Goal: Task Accomplishment & Management: Manage account settings

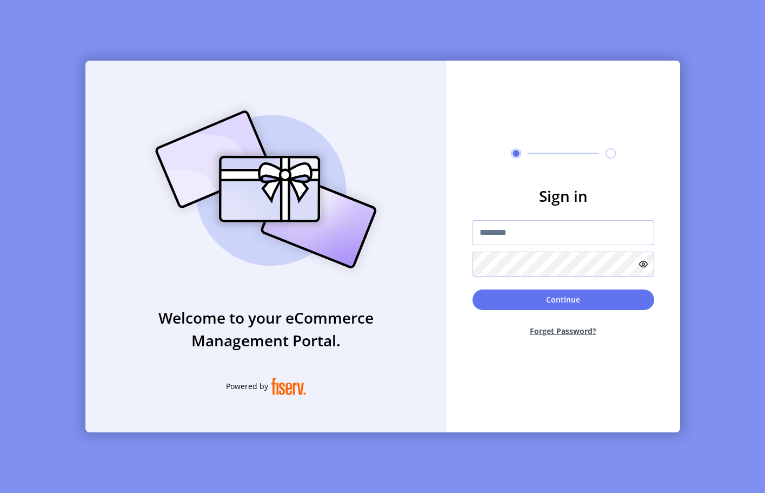
drag, startPoint x: 527, startPoint y: 233, endPoint x: 43, endPoint y: 244, distance: 484.6
click at [527, 233] on input "text" at bounding box center [564, 232] width 182 height 25
paste input "**********"
type input "**********"
click at [541, 292] on button "Continue" at bounding box center [564, 299] width 182 height 21
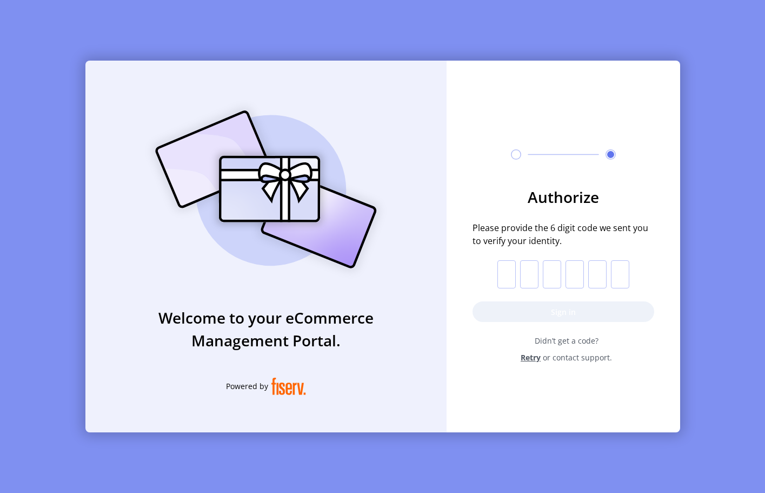
click at [700, 271] on div "Welcome to your eCommerce Management Portal. Powered by Authorize Please provid…" at bounding box center [382, 246] width 765 height 493
click at [502, 273] on input "text" at bounding box center [506, 274] width 18 height 28
paste input "*"
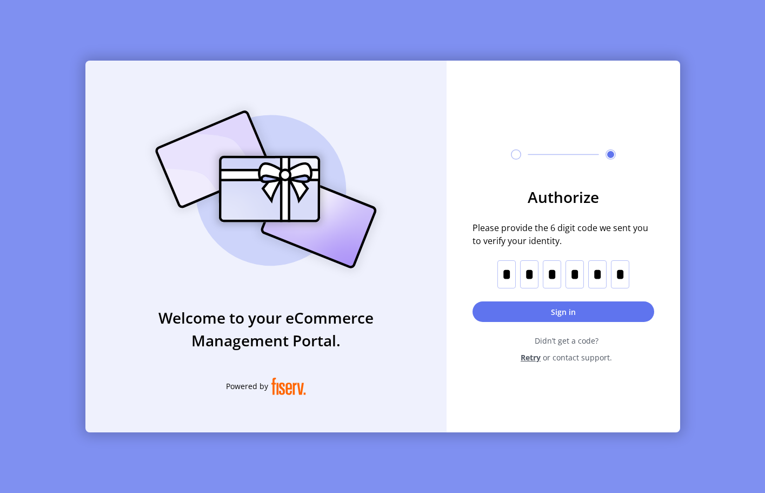
type input "*"
click at [508, 309] on button "Sign in" at bounding box center [564, 311] width 182 height 21
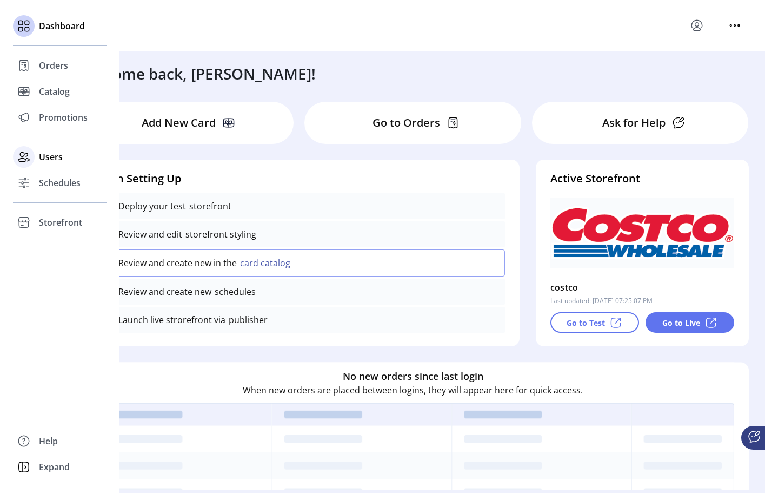
click at [41, 155] on span "Users" at bounding box center [51, 156] width 24 height 13
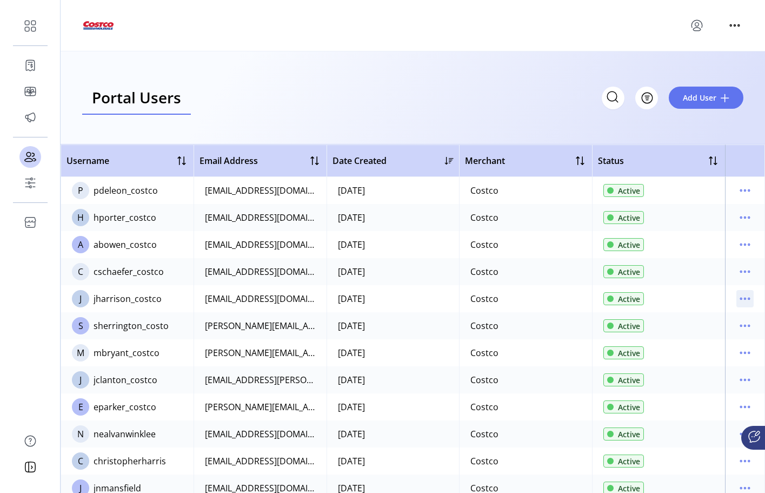
click at [741, 297] on icon "menu" at bounding box center [744, 298] width 17 height 17
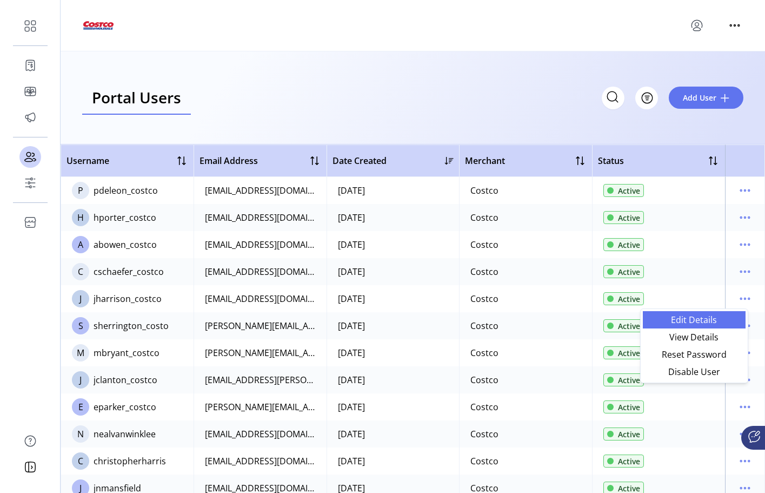
click at [707, 319] on span "Edit Details" at bounding box center [694, 319] width 90 height 9
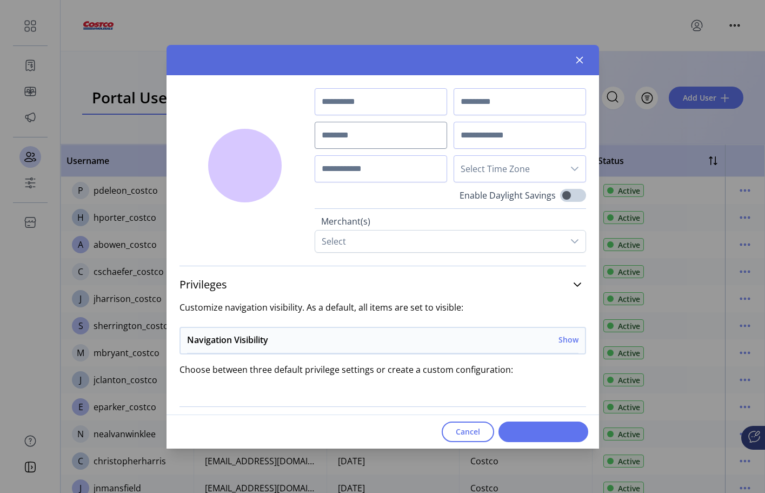
type input "*****"
type input "********"
type input "**********"
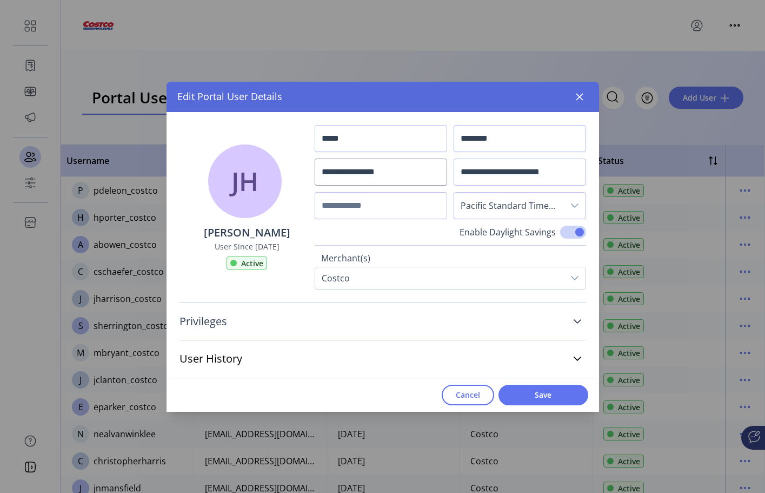
click at [578, 321] on icon at bounding box center [577, 321] width 9 height 9
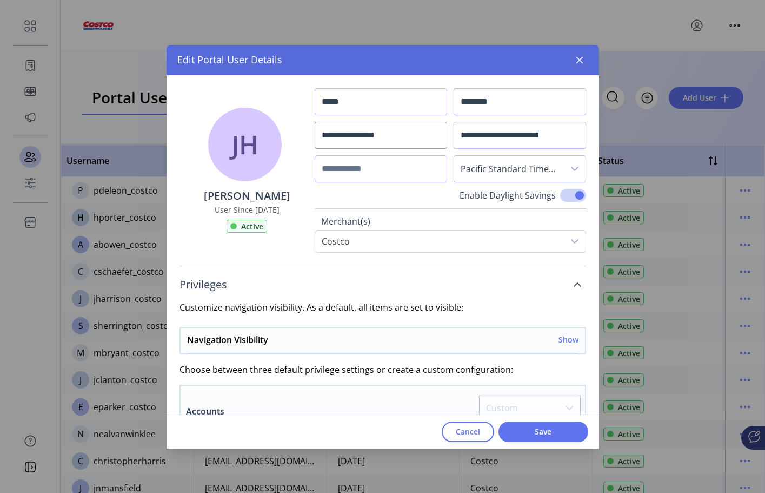
click at [573, 286] on icon at bounding box center [577, 284] width 9 height 9
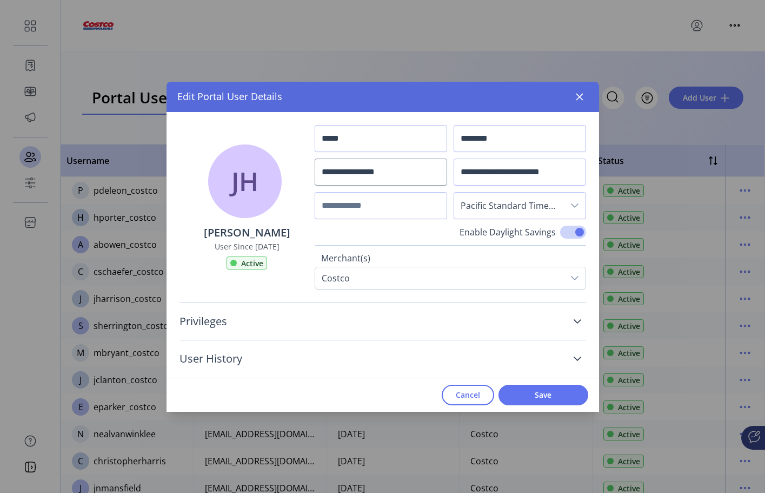
click at [574, 364] on link "User History" at bounding box center [383, 359] width 407 height 24
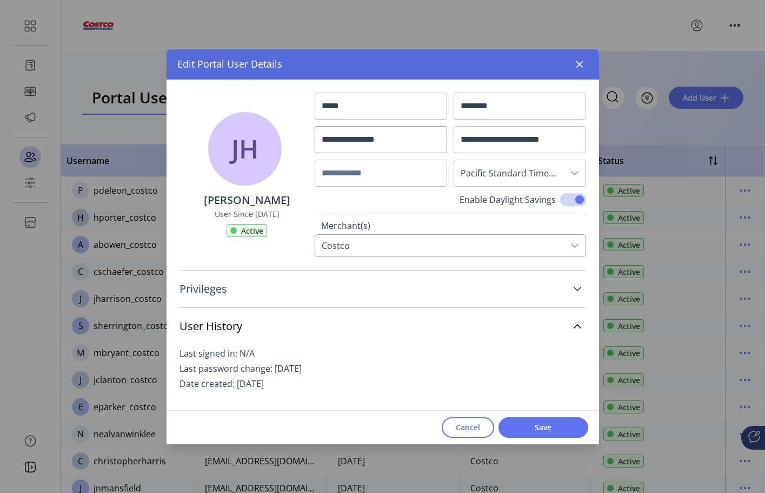
drag, startPoint x: 518, startPoint y: 258, endPoint x: 517, endPoint y: 253, distance: 6.0
click at [517, 257] on div "Privileges Customize navigation visibility. As a default, all items are set to …" at bounding box center [383, 339] width 433 height 165
click at [517, 249] on div "Costco" at bounding box center [439, 246] width 248 height 22
click at [574, 243] on icon at bounding box center [574, 245] width 9 height 9
click at [485, 294] on link "Privileges" at bounding box center [383, 289] width 407 height 24
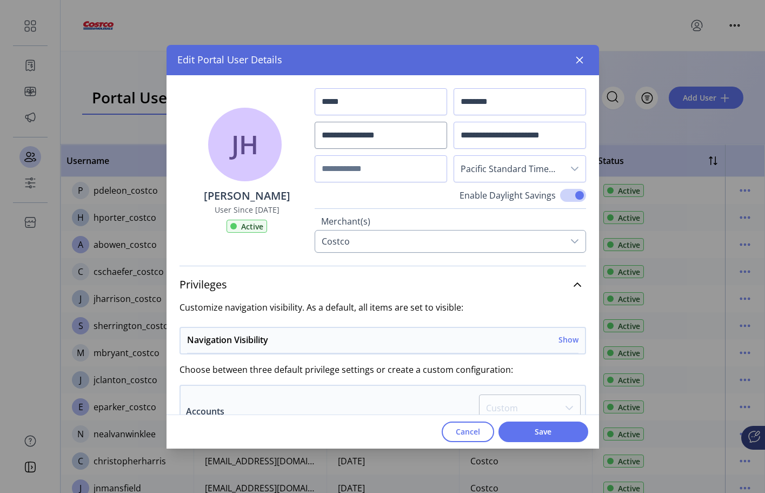
click at [570, 238] on icon at bounding box center [574, 241] width 9 height 9
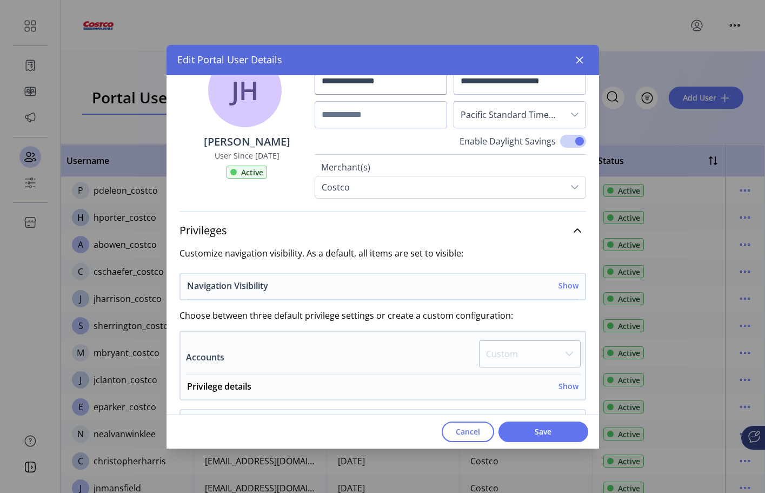
click at [567, 285] on h6 "Show" at bounding box center [569, 285] width 20 height 11
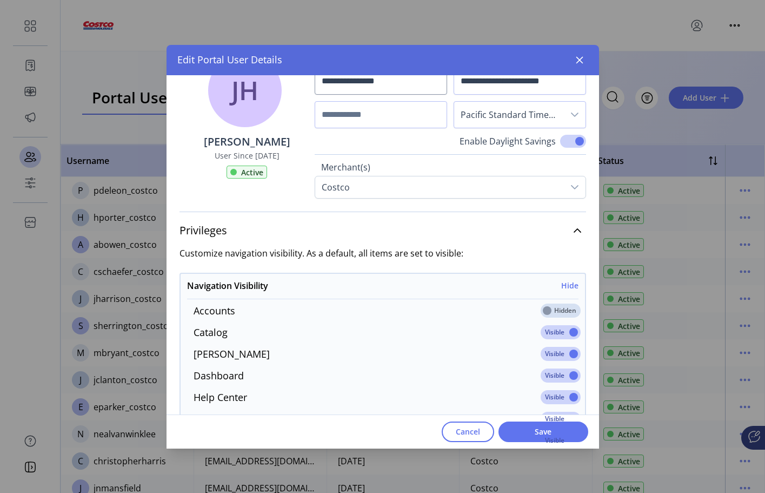
scroll to position [162, 0]
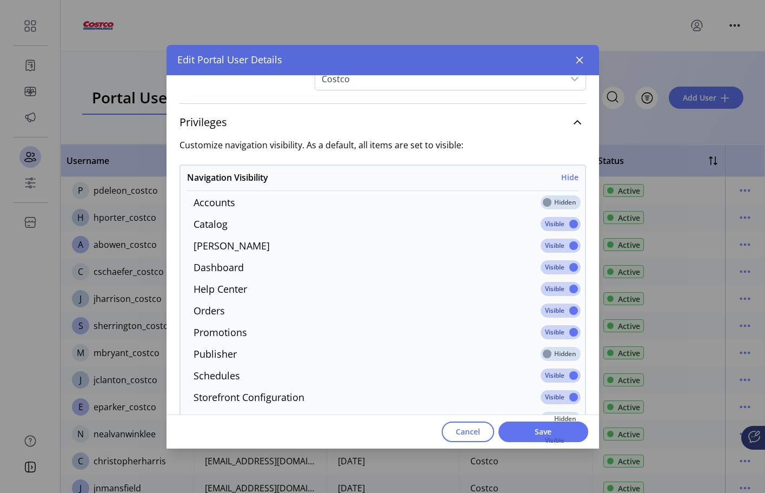
click at [554, 207] on span at bounding box center [561, 202] width 40 height 14
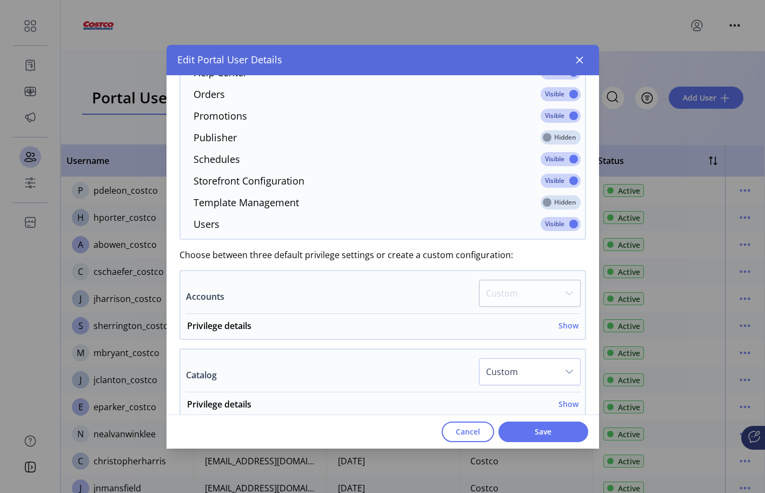
click at [555, 199] on span at bounding box center [561, 202] width 40 height 14
click at [561, 326] on h6 "Show" at bounding box center [569, 325] width 20 height 11
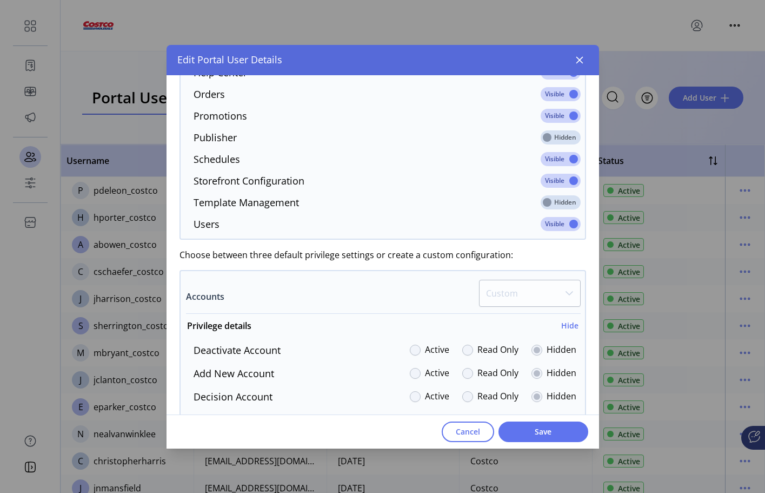
scroll to position [595, 0]
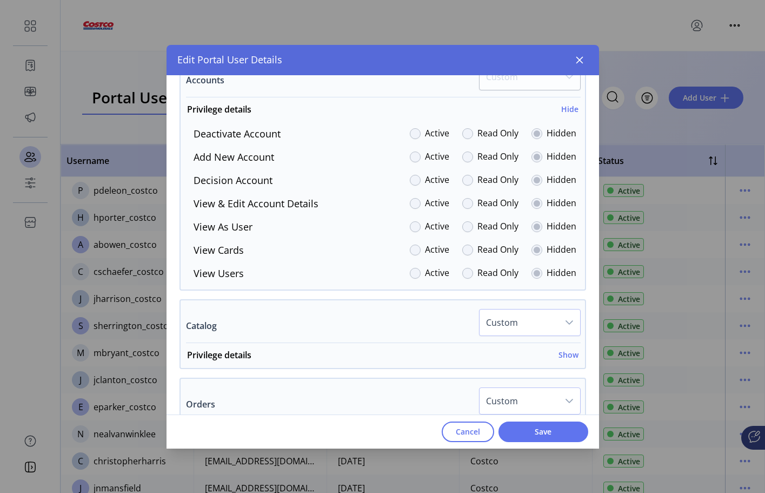
click at [532, 248] on div at bounding box center [537, 249] width 11 height 11
click at [455, 247] on div "Active Read Only Hidden" at bounding box center [493, 250] width 167 height 15
click at [410, 251] on div at bounding box center [415, 249] width 11 height 11
click at [413, 272] on div at bounding box center [415, 273] width 11 height 11
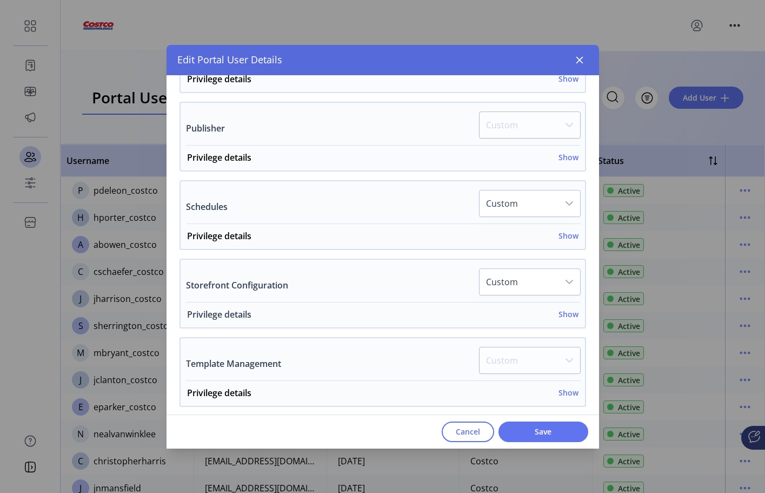
scroll to position [1190, 0]
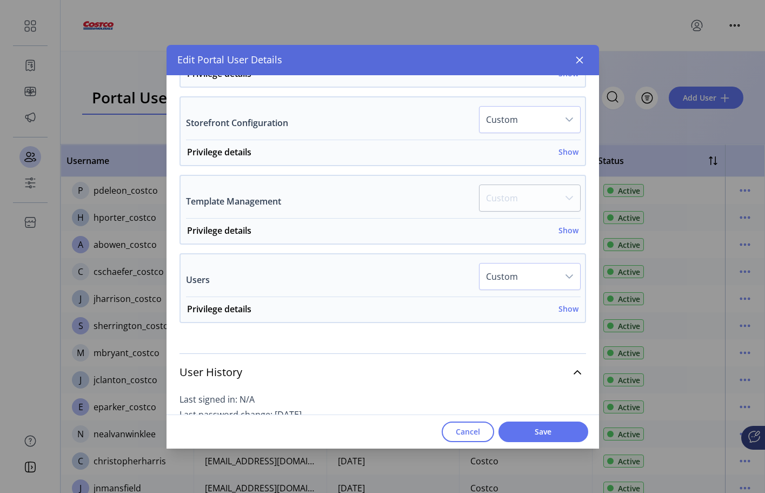
click at [567, 298] on div "Privilege details Show Add New User Active Read Only Hidden Content Filter Acti…" at bounding box center [383, 309] width 404 height 25
click at [566, 310] on h6 "Show" at bounding box center [569, 308] width 20 height 11
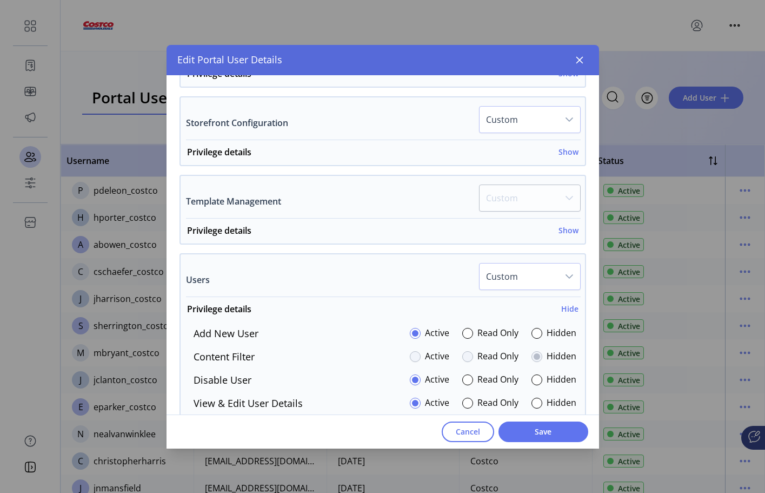
click at [452, 334] on div "Active Read Only Hidden" at bounding box center [493, 333] width 167 height 15
click at [456, 331] on div "Active Read Only Hidden" at bounding box center [493, 333] width 167 height 15
click at [465, 333] on div at bounding box center [467, 333] width 11 height 11
click at [412, 332] on div at bounding box center [415, 333] width 11 height 11
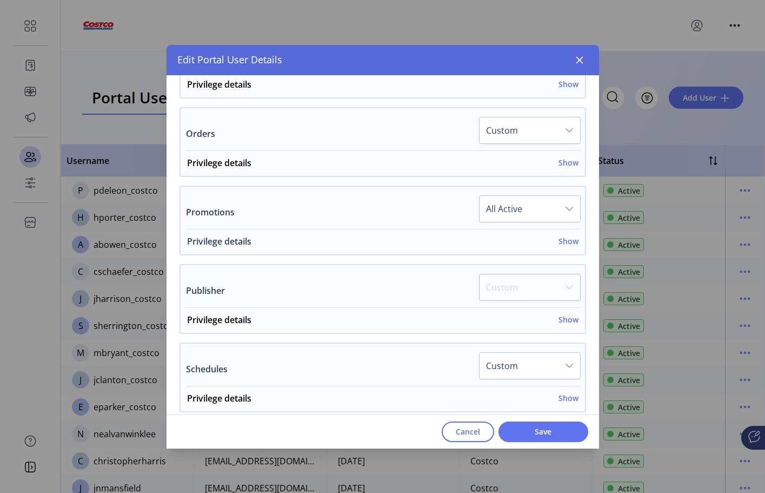
scroll to position [757, 0]
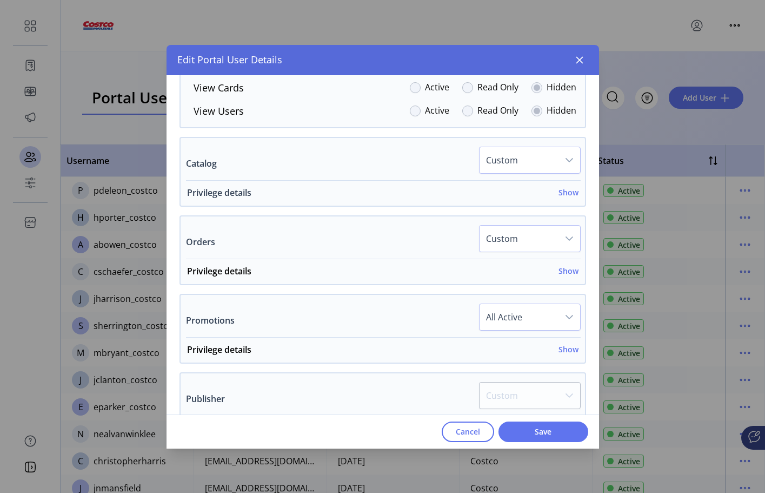
click at [559, 190] on h6 "Show" at bounding box center [569, 192] width 20 height 11
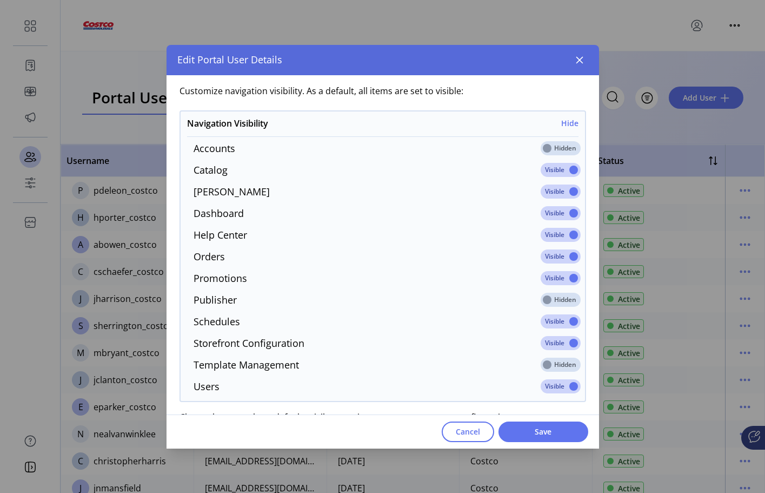
scroll to position [162, 0]
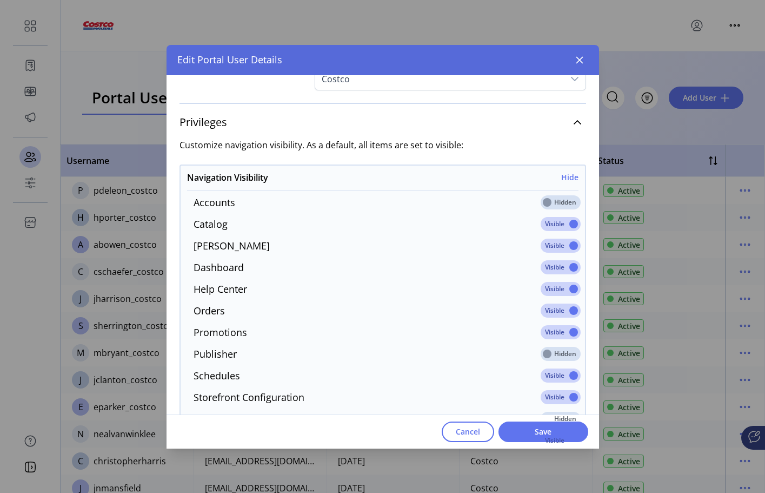
click at [558, 202] on span at bounding box center [561, 202] width 40 height 14
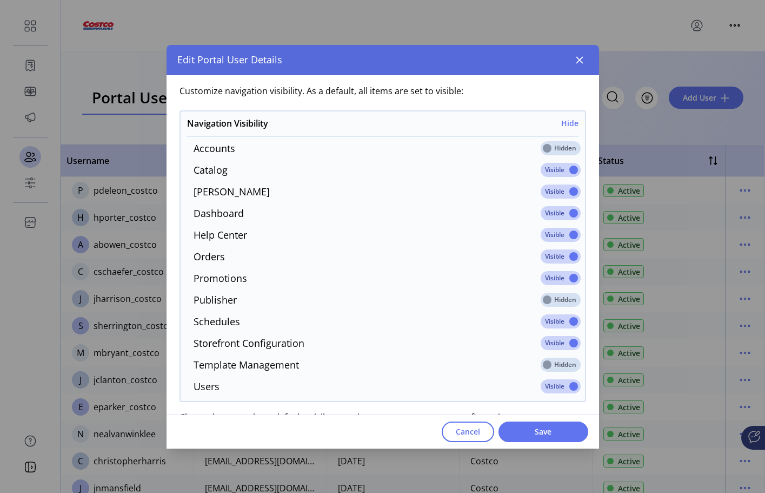
click at [570, 317] on span at bounding box center [561, 321] width 40 height 14
click at [554, 320] on span at bounding box center [561, 321] width 40 height 14
click at [561, 344] on span at bounding box center [561, 343] width 40 height 14
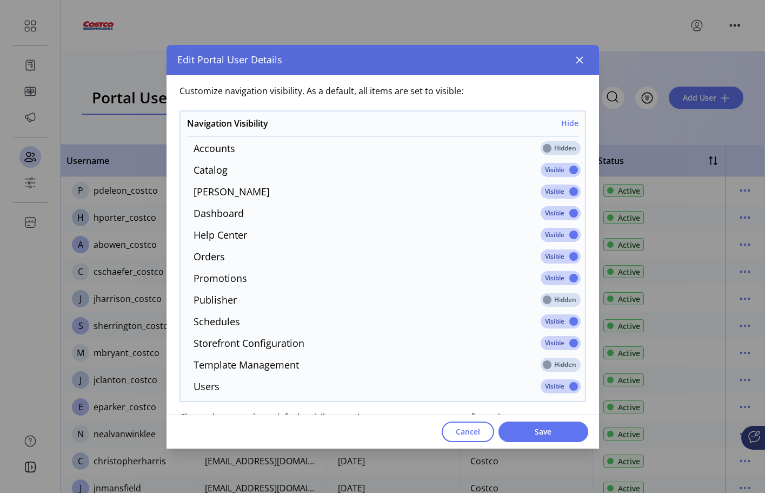
scroll to position [487, 0]
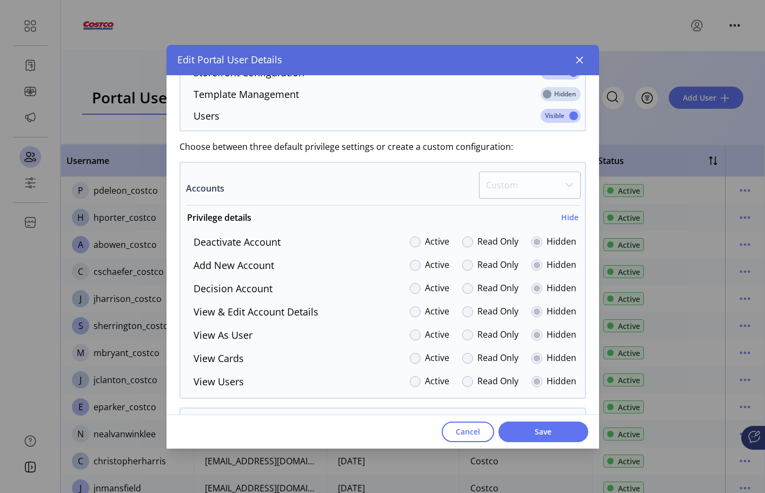
click at [532, 239] on div at bounding box center [537, 241] width 11 height 11
click at [462, 240] on div at bounding box center [467, 241] width 11 height 11
click at [410, 242] on div at bounding box center [415, 241] width 11 height 11
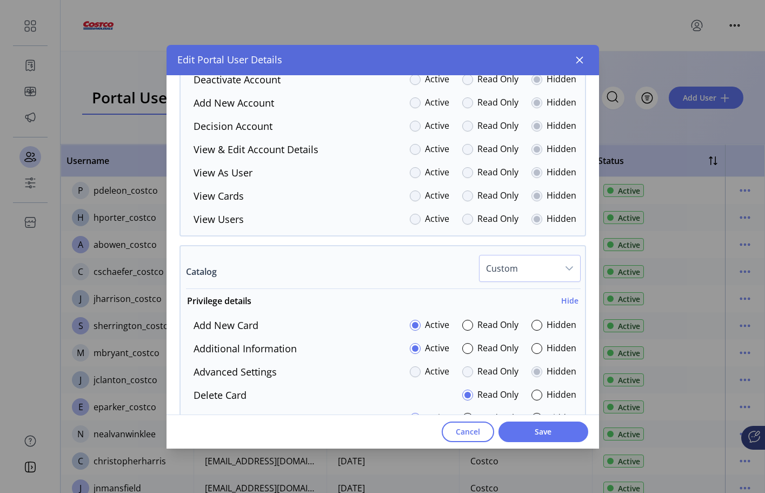
scroll to position [811, 0]
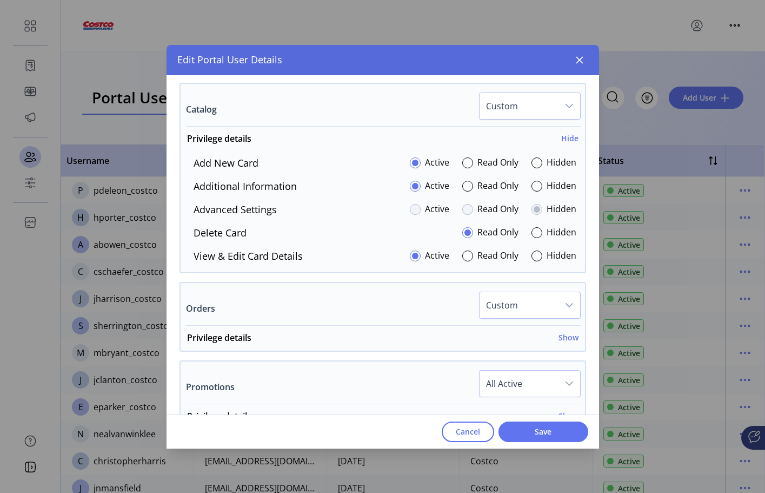
click at [410, 210] on div at bounding box center [415, 209] width 11 height 11
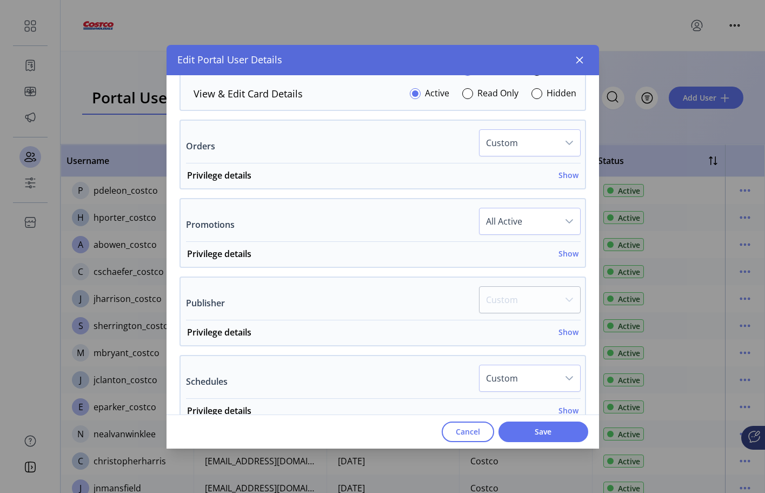
scroll to position [865, 0]
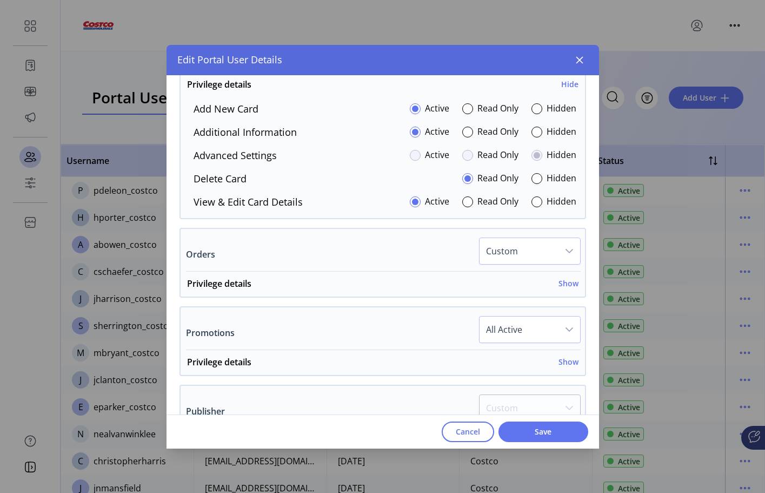
click at [410, 159] on div at bounding box center [415, 155] width 11 height 11
click at [466, 154] on div at bounding box center [467, 155] width 11 height 11
click at [532, 156] on div at bounding box center [537, 155] width 11 height 11
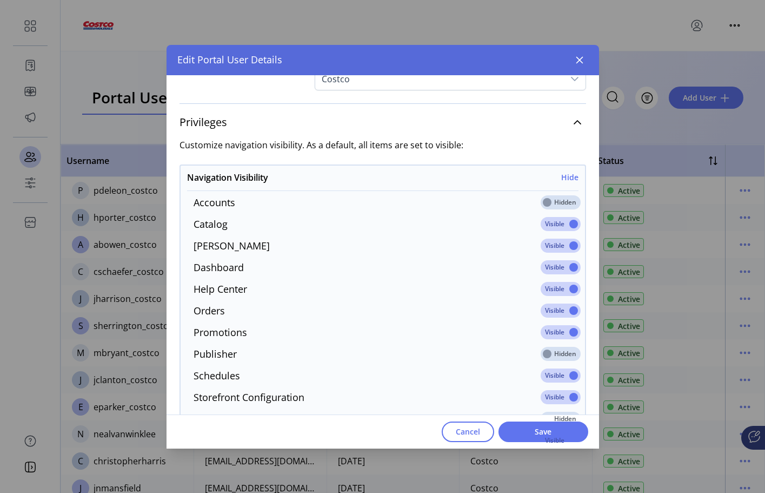
scroll to position [216, 0]
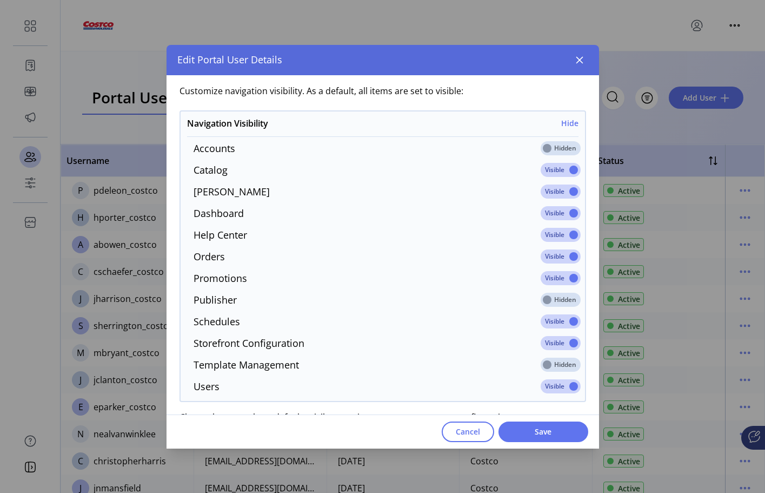
click at [541, 148] on span at bounding box center [561, 148] width 40 height 14
click at [565, 145] on span at bounding box center [561, 148] width 40 height 14
click at [565, 170] on span at bounding box center [561, 170] width 40 height 14
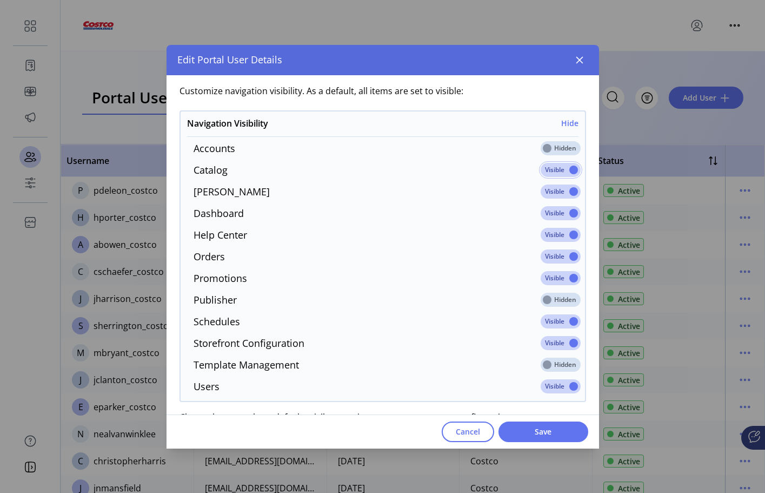
click at [559, 298] on span at bounding box center [561, 300] width 40 height 14
click at [547, 367] on span at bounding box center [561, 364] width 40 height 14
click at [542, 365] on span at bounding box center [561, 364] width 40 height 14
click at [544, 303] on span at bounding box center [561, 300] width 40 height 14
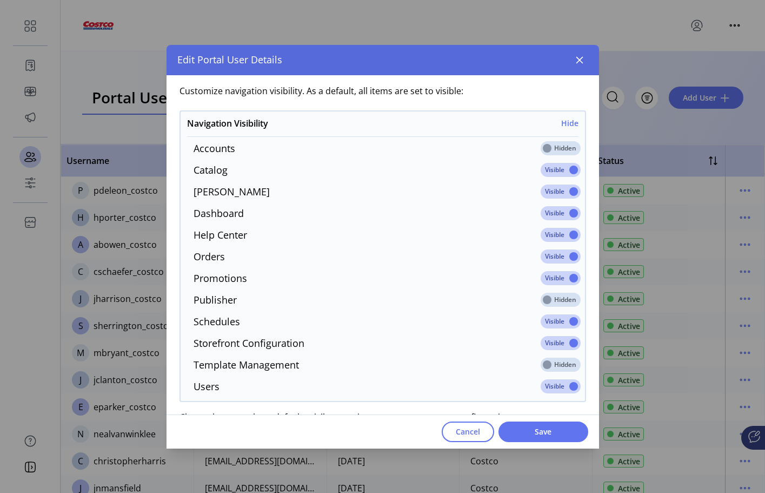
click at [544, 303] on span at bounding box center [561, 300] width 40 height 14
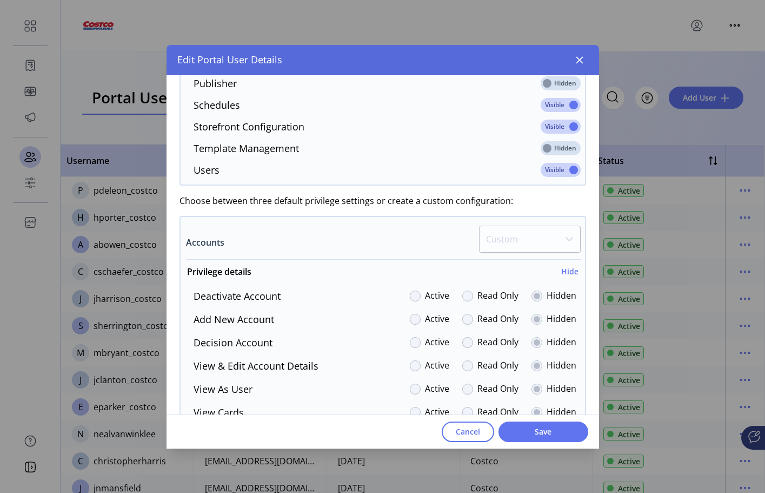
click at [532, 291] on div at bounding box center [537, 295] width 11 height 11
click at [463, 293] on div at bounding box center [467, 295] width 11 height 11
click at [416, 297] on div "Active" at bounding box center [429, 296] width 39 height 15
click at [410, 297] on div at bounding box center [415, 295] width 11 height 11
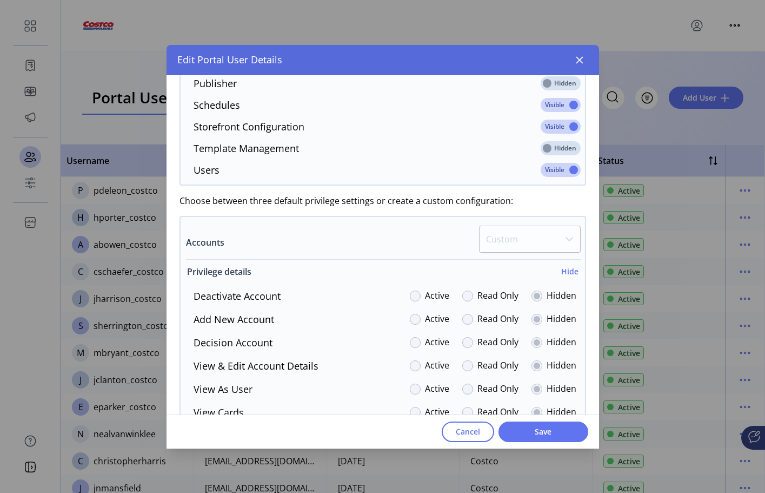
click at [566, 272] on h6 "Hide" at bounding box center [569, 271] width 17 height 11
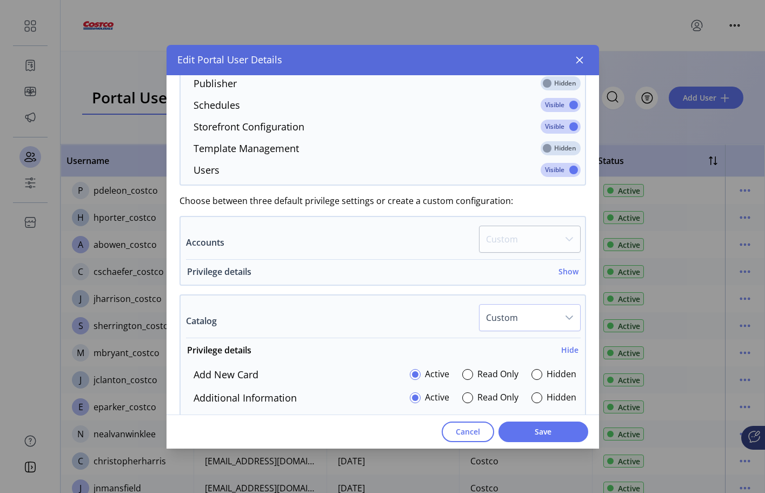
click at [565, 273] on h6 "Show" at bounding box center [569, 271] width 20 height 11
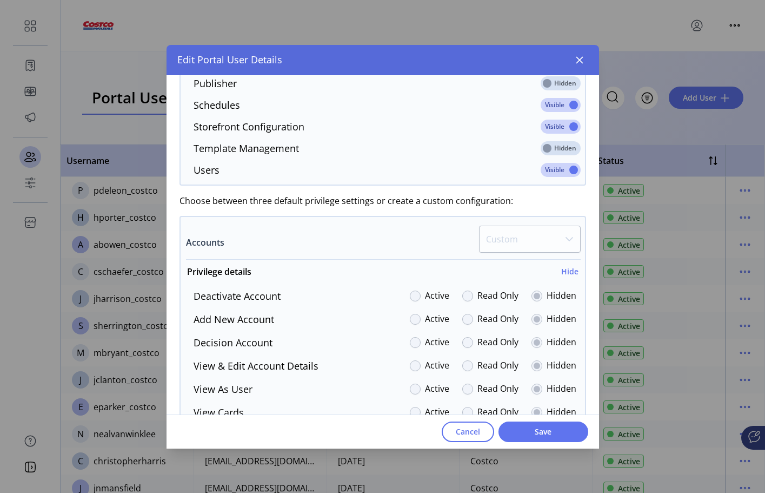
scroll to position [487, 0]
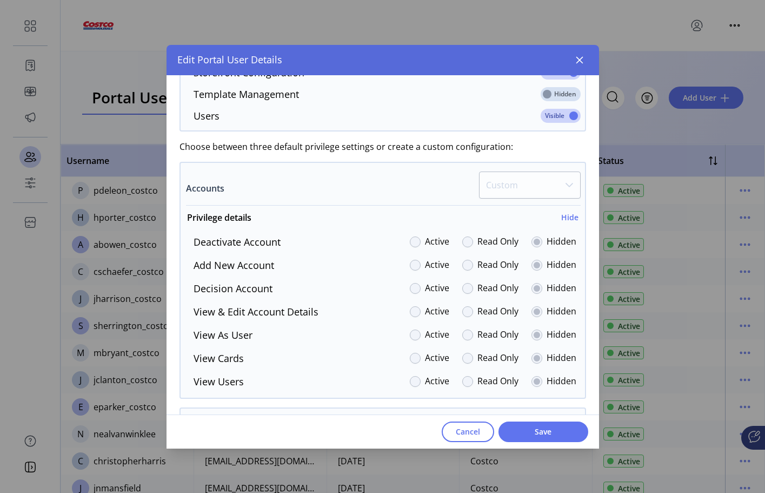
click at [415, 288] on div at bounding box center [415, 288] width 11 height 11
click at [412, 309] on div at bounding box center [415, 311] width 11 height 11
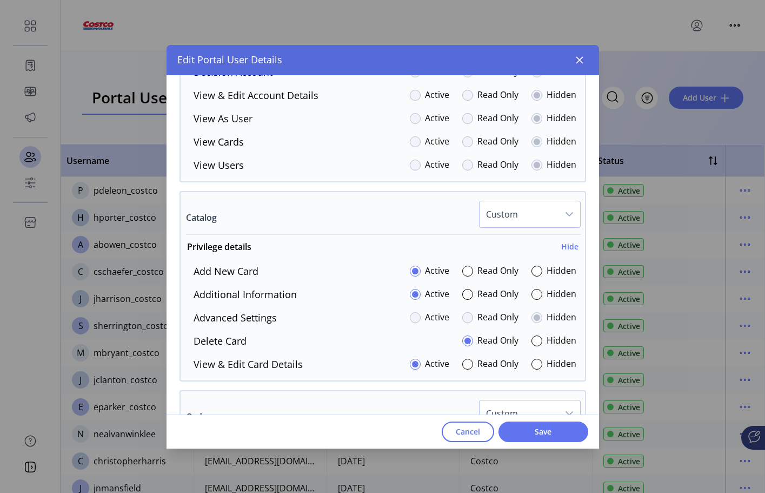
scroll to position [865, 0]
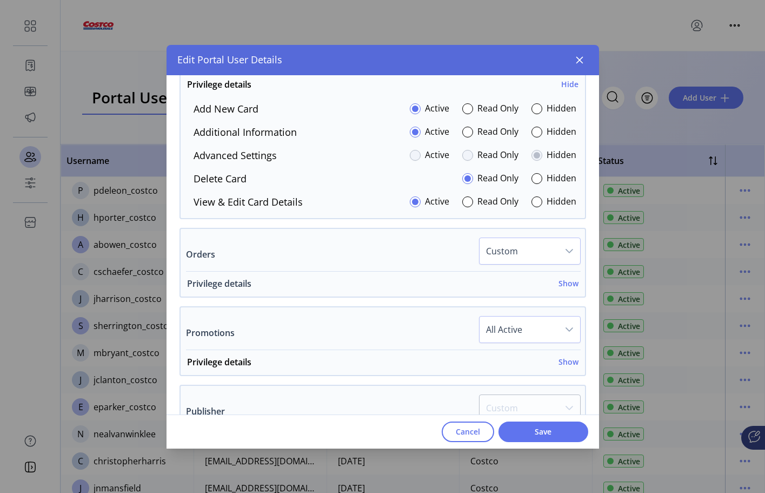
click at [562, 284] on h6 "Show" at bounding box center [569, 282] width 20 height 11
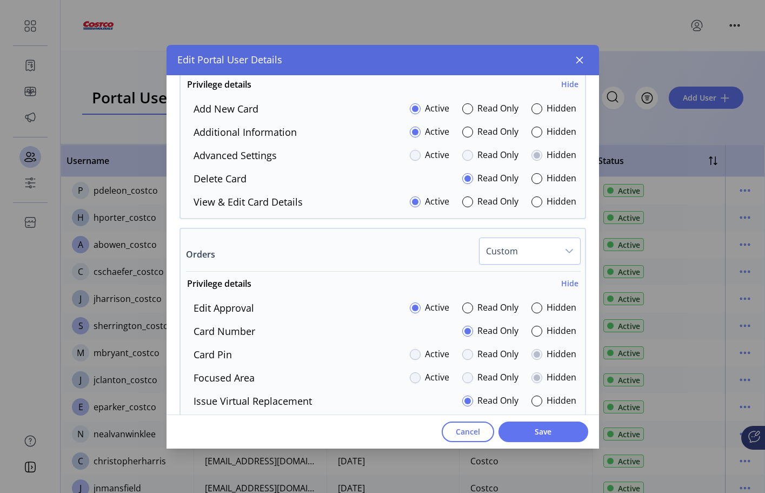
scroll to position [973, 0]
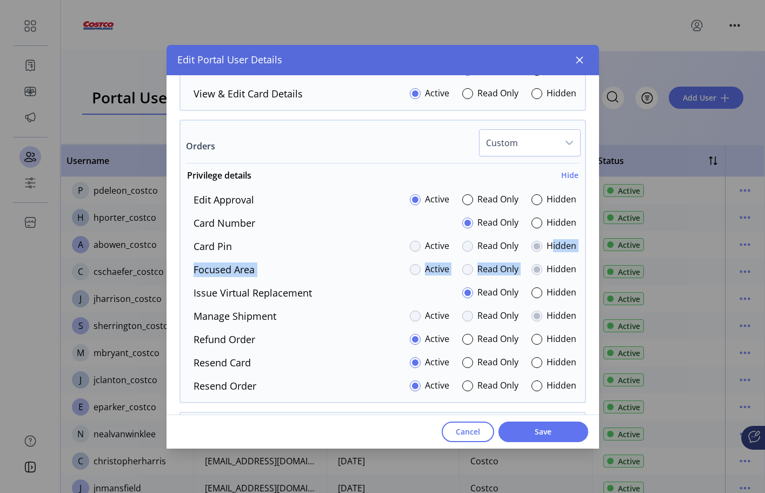
drag, startPoint x: 525, startPoint y: 255, endPoint x: 508, endPoint y: 246, distance: 19.3
click at [525, 251] on div "Edit Approval Active Read Only Hidden Card Number Read Only Hidden Card Pin Act…" at bounding box center [383, 293] width 404 height 201
click at [464, 245] on div at bounding box center [467, 246] width 11 height 11
click at [414, 246] on div at bounding box center [415, 246] width 11 height 11
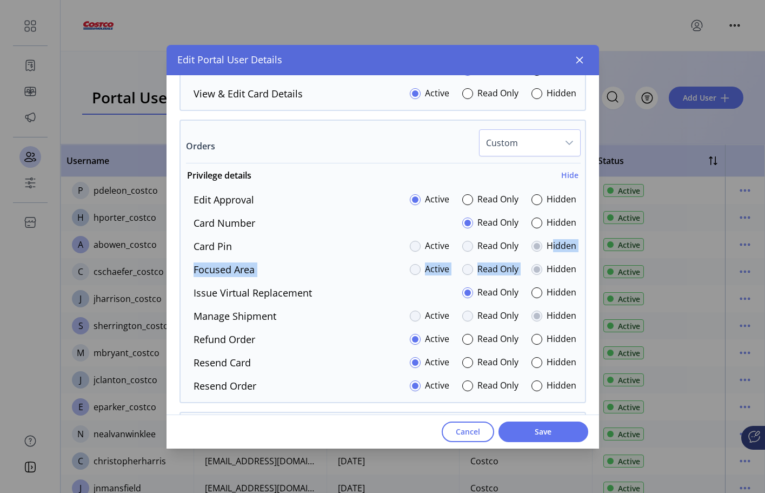
click at [414, 246] on div at bounding box center [415, 246] width 11 height 11
click at [330, 241] on div "Card Pin Active Read Only Hidden" at bounding box center [381, 246] width 392 height 15
click at [532, 294] on div at bounding box center [537, 292] width 11 height 11
click at [462, 294] on div at bounding box center [467, 292] width 11 height 11
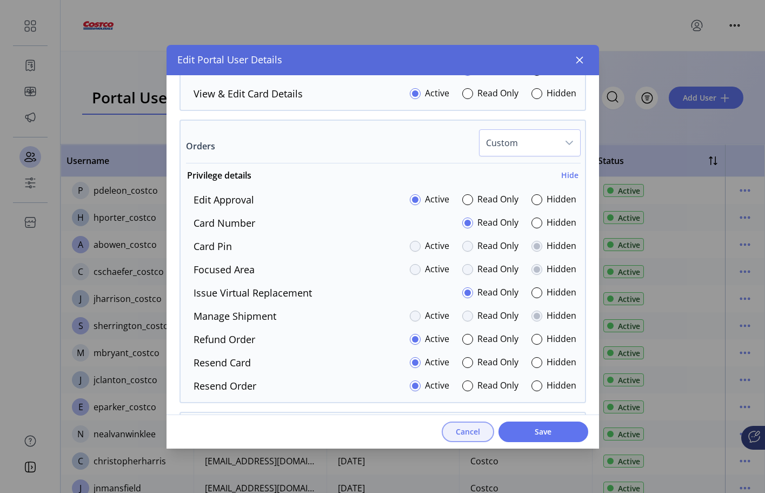
click at [462, 429] on span "Cancel" at bounding box center [468, 431] width 24 height 11
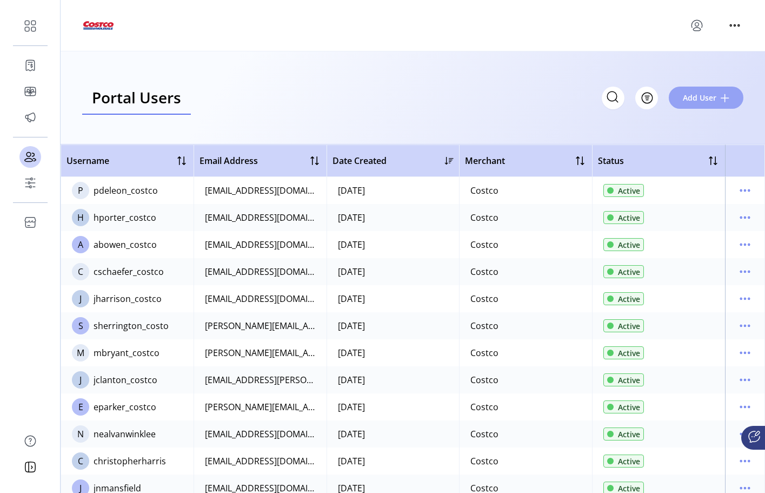
click at [694, 97] on span "Add User" at bounding box center [700, 97] width 34 height 11
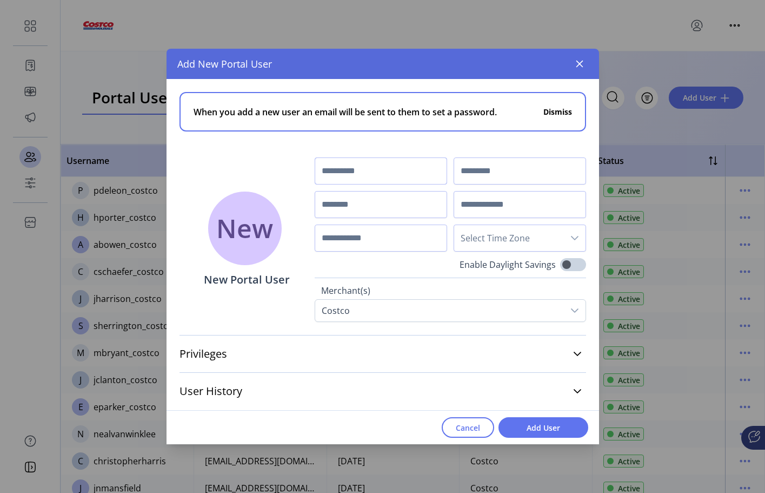
click at [389, 175] on input "text" at bounding box center [381, 170] width 132 height 27
type input "*********"
type input "*******"
type input "*"
type input "**********"
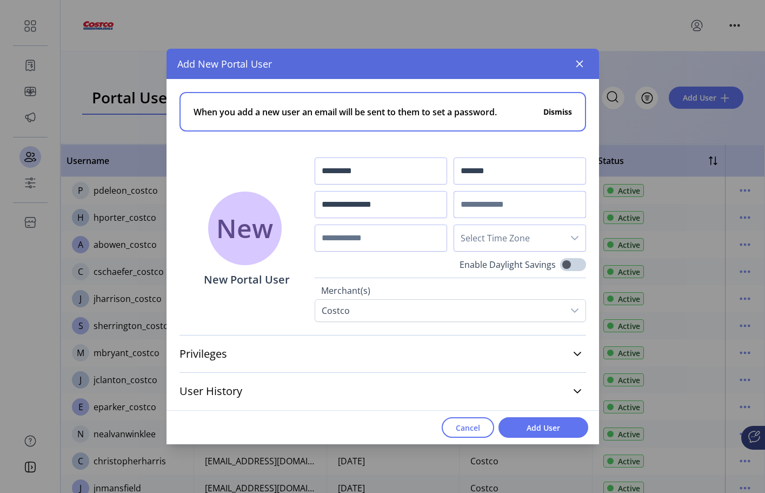
type input "*"
type input "**********"
click at [572, 311] on icon at bounding box center [574, 310] width 9 height 9
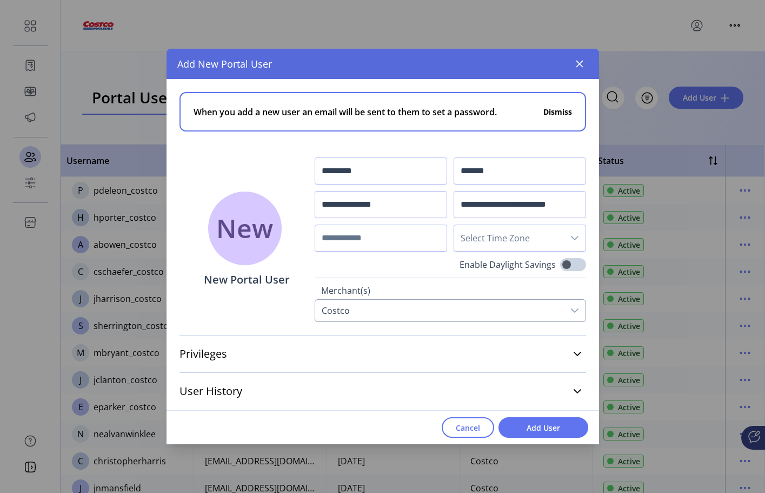
click at [572, 311] on icon at bounding box center [574, 310] width 9 height 9
click at [569, 264] on span at bounding box center [573, 264] width 26 height 13
click at [577, 351] on link "Privileges" at bounding box center [383, 354] width 407 height 24
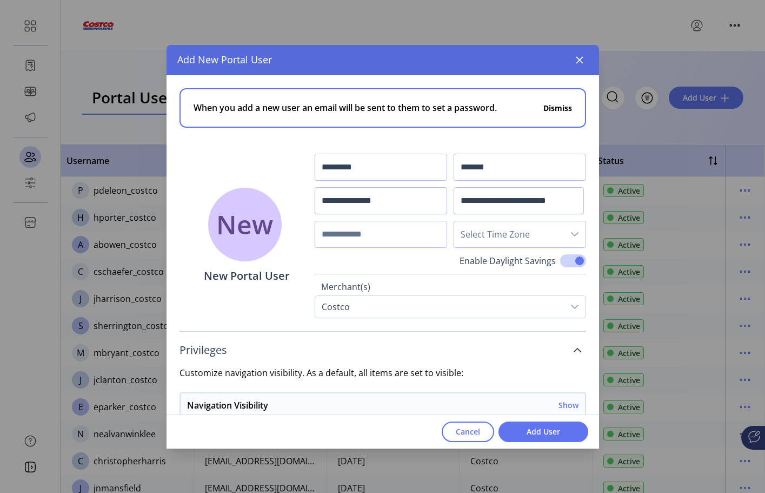
scroll to position [162, 0]
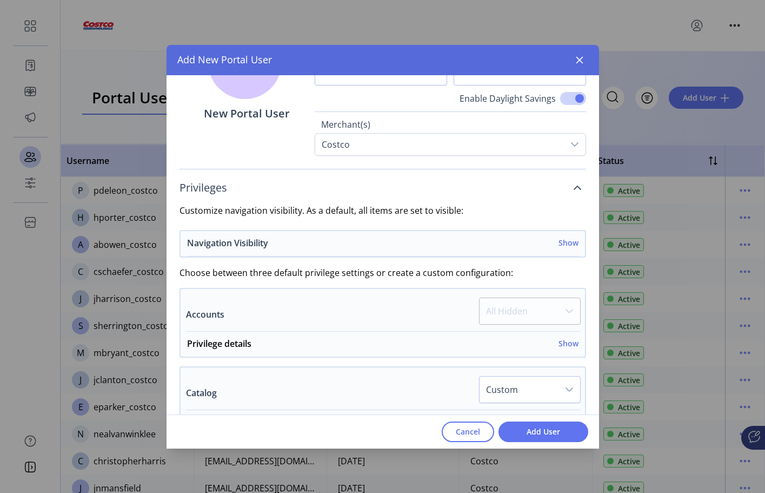
click at [566, 237] on h6 "Show" at bounding box center [569, 242] width 20 height 11
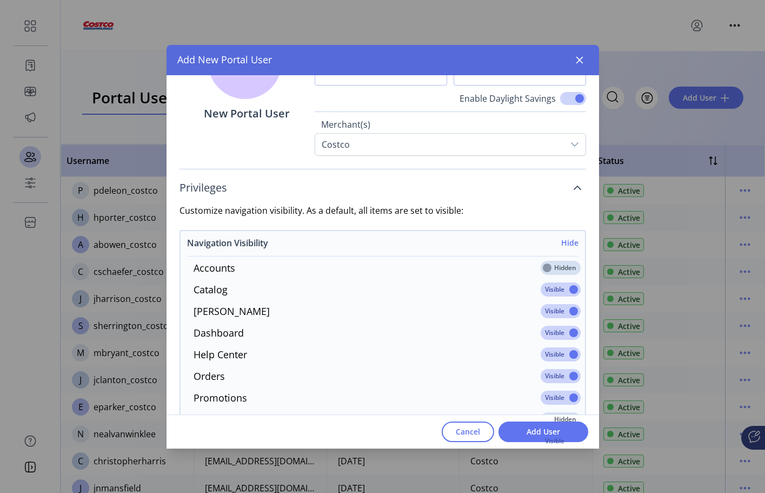
scroll to position [270, 0]
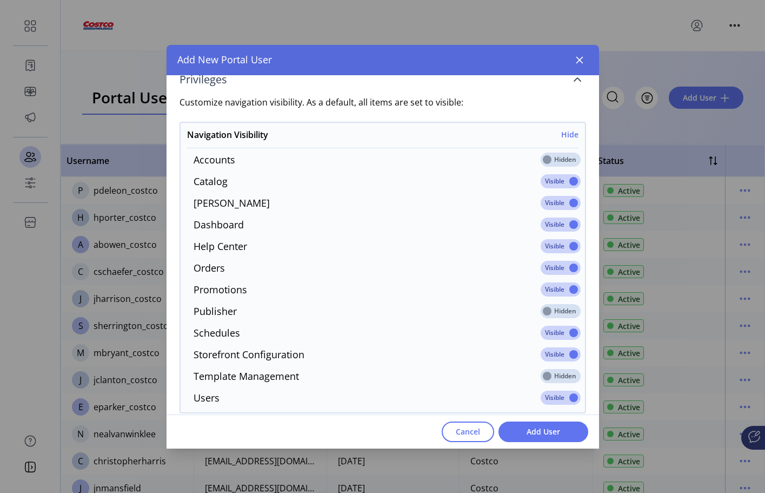
click at [547, 161] on span at bounding box center [561, 159] width 40 height 14
click at [556, 314] on span at bounding box center [561, 311] width 40 height 14
click at [562, 378] on span at bounding box center [561, 376] width 40 height 14
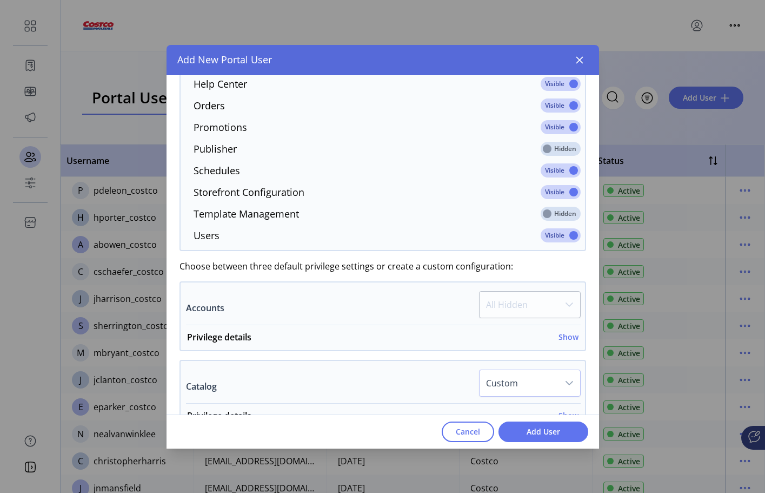
click at [500, 304] on p-dropdown "All Hidden" at bounding box center [530, 308] width 102 height 34
click at [559, 336] on h6 "Show" at bounding box center [569, 336] width 20 height 11
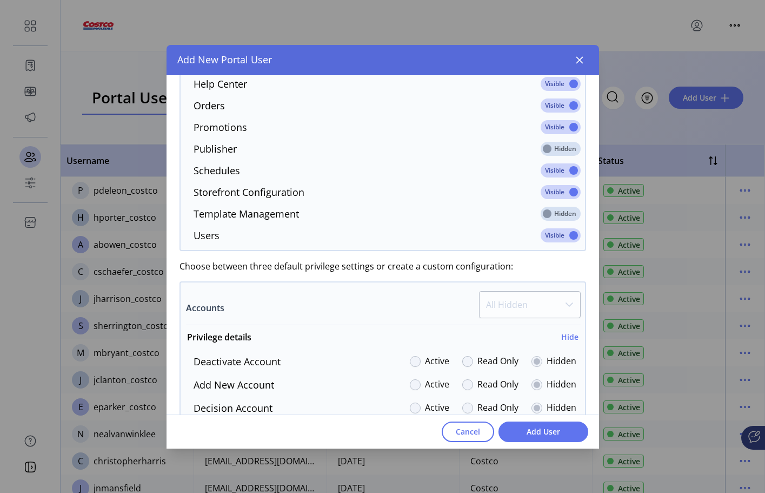
scroll to position [541, 0]
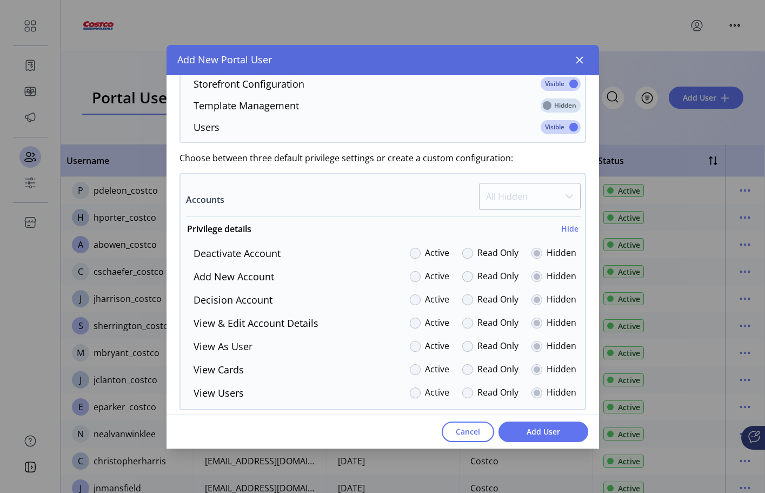
click at [466, 252] on div at bounding box center [467, 253] width 11 height 11
click at [412, 254] on div at bounding box center [415, 253] width 11 height 11
click at [413, 278] on div at bounding box center [415, 276] width 11 height 11
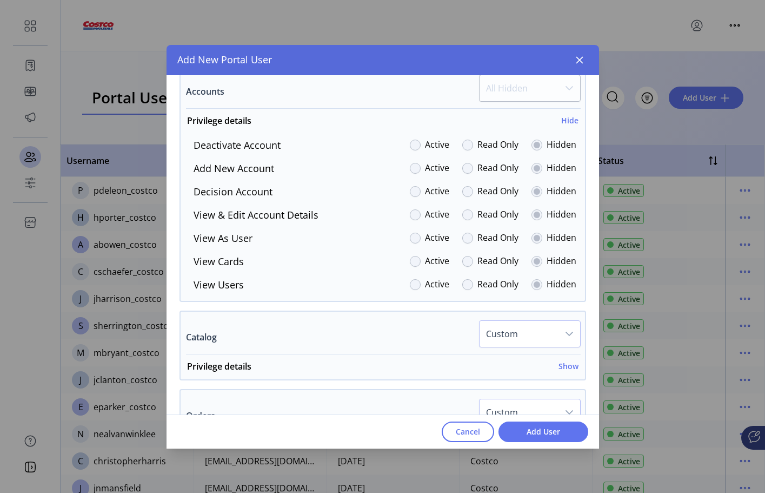
click at [534, 251] on div "Deactivate Account Active Read Only Hidden Add New Account Active Read Only Hid…" at bounding box center [383, 215] width 404 height 154
click at [465, 262] on div at bounding box center [467, 261] width 11 height 11
click at [562, 366] on h6 "Show" at bounding box center [569, 365] width 20 height 11
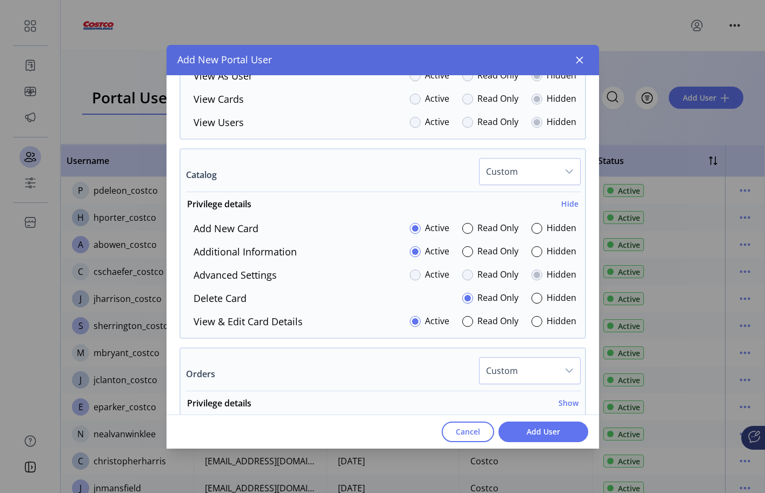
scroll to position [1027, 0]
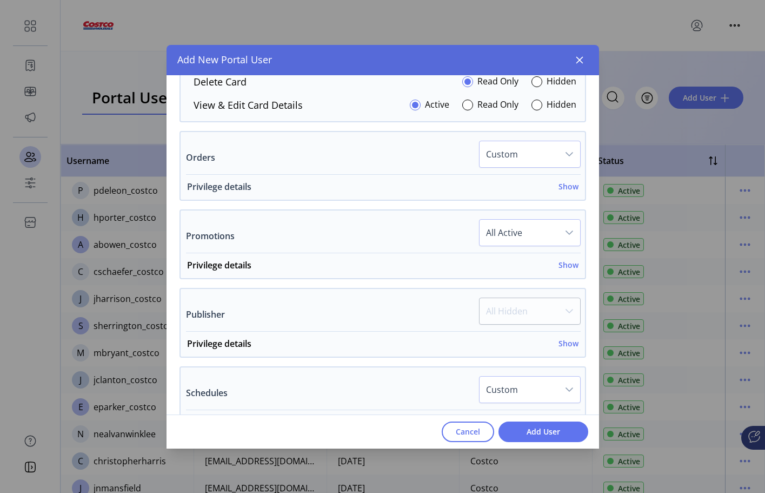
click at [563, 191] on h6 "Show" at bounding box center [569, 186] width 20 height 11
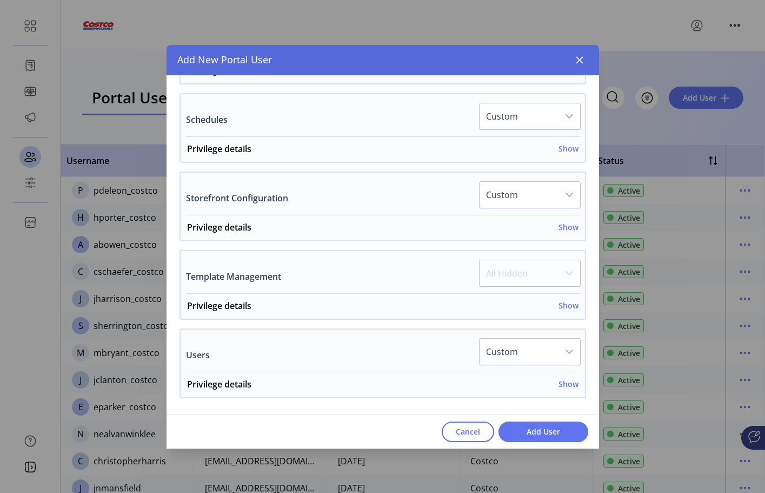
scroll to position [1566, 0]
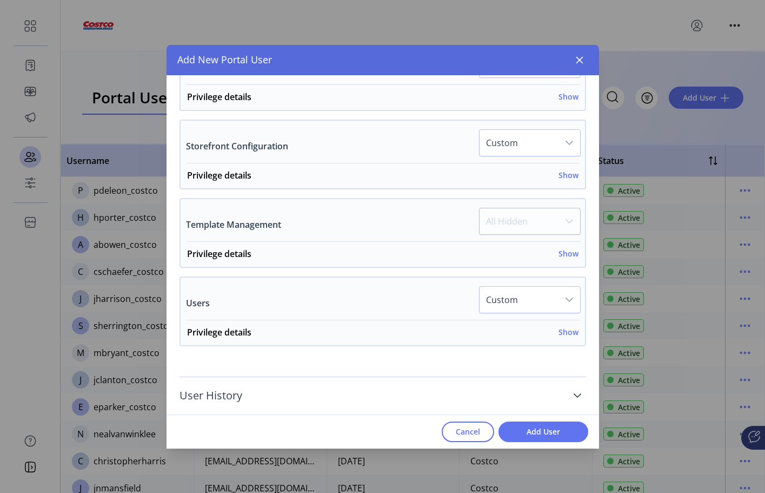
click at [573, 393] on icon at bounding box center [577, 395] width 9 height 9
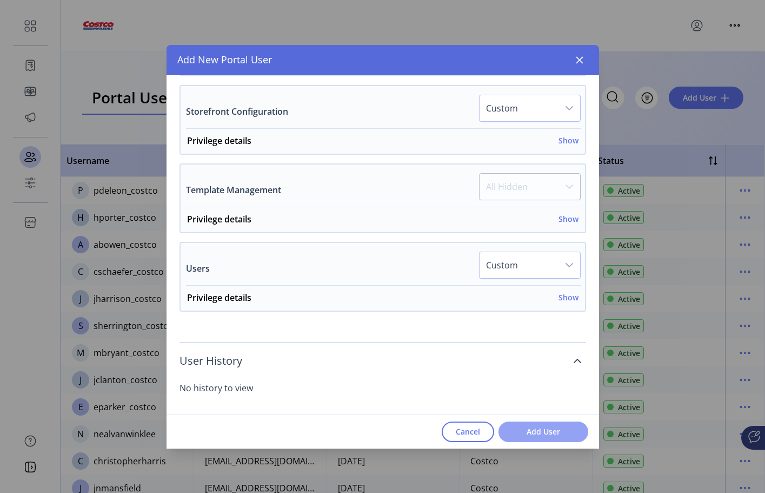
click at [553, 432] on span "Add User" at bounding box center [544, 431] width 62 height 11
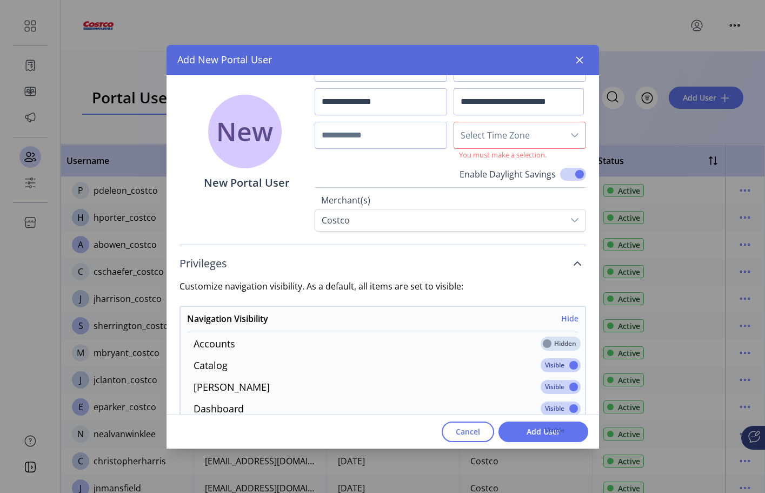
scroll to position [0, 0]
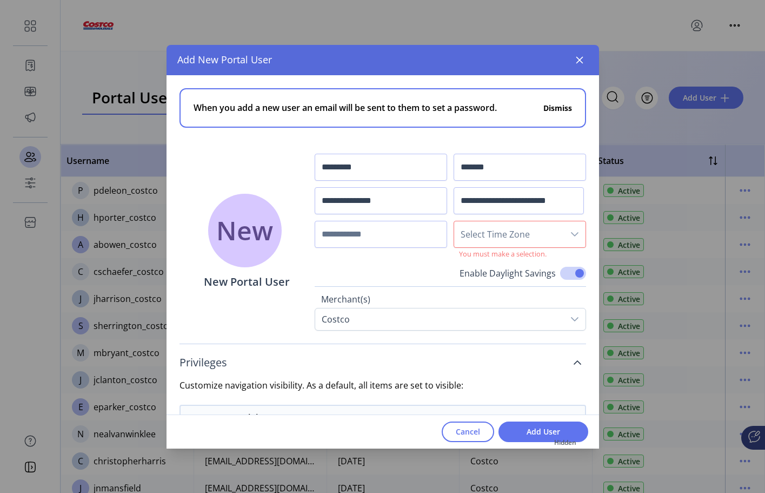
click at [516, 233] on span "Select Time Zone" at bounding box center [509, 234] width 110 height 26
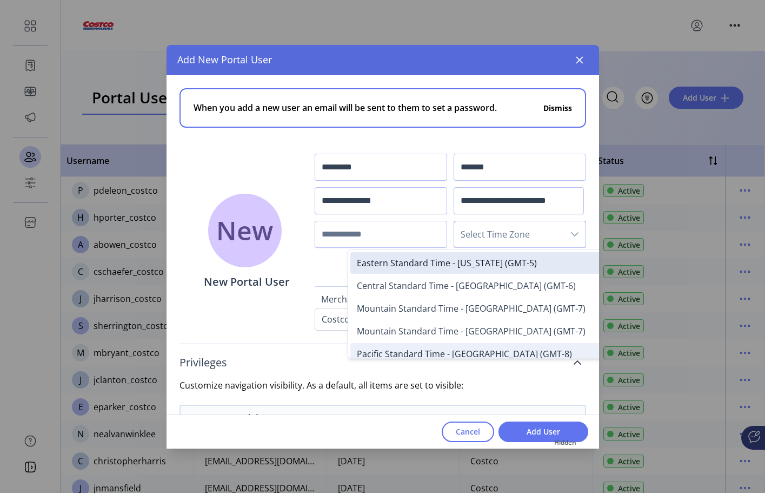
click at [525, 354] on span "Pacific Standard Time - [GEOGRAPHIC_DATA] (GMT-8)" at bounding box center [464, 354] width 215 height 12
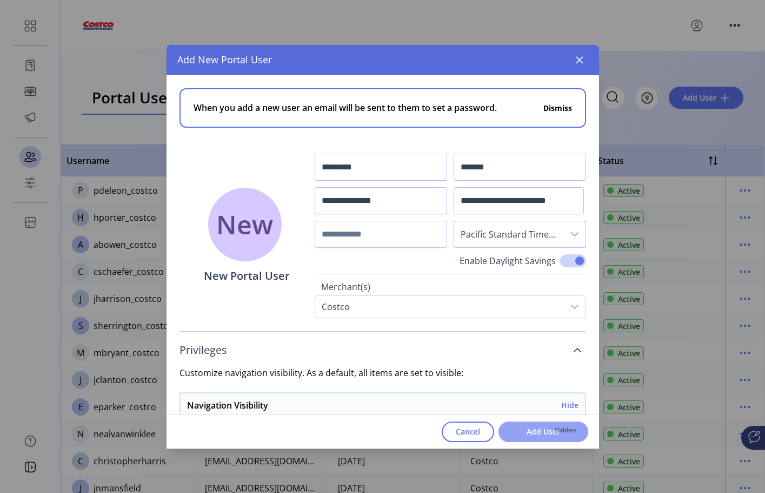
click at [549, 432] on span "Add User" at bounding box center [544, 431] width 62 height 11
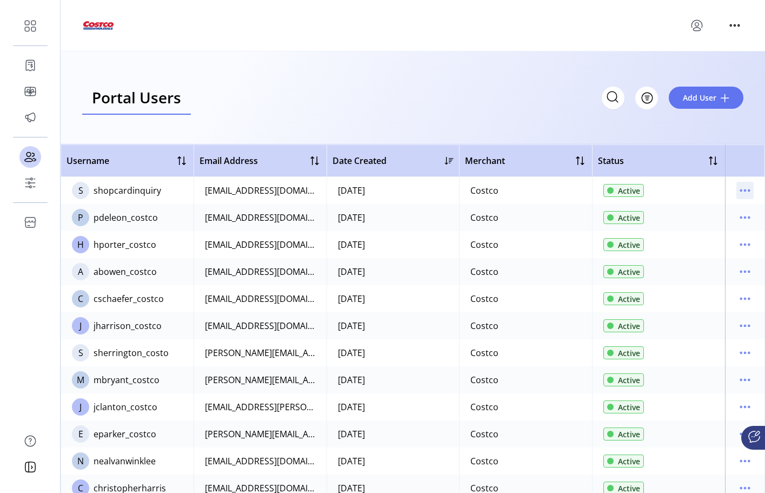
click at [745, 189] on icon "menu" at bounding box center [744, 190] width 17 height 17
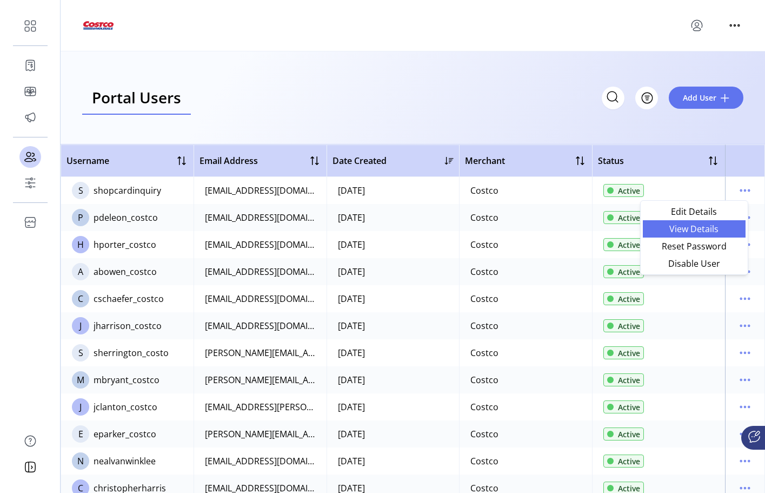
click at [688, 230] on span "View Details" at bounding box center [694, 228] width 90 height 9
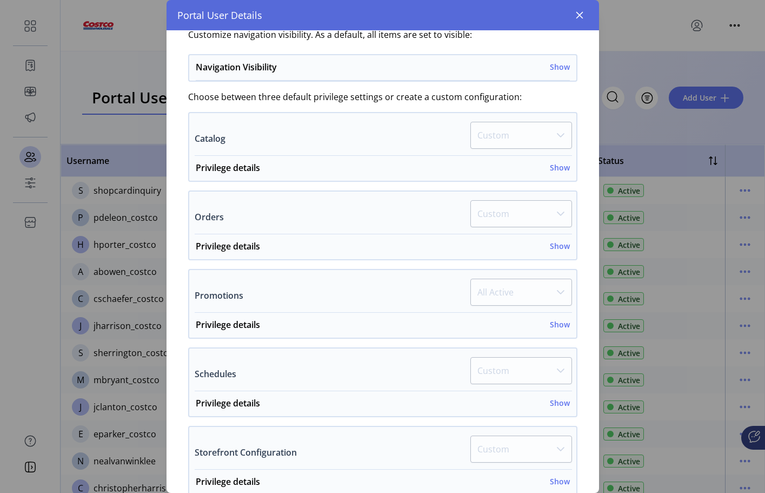
scroll to position [387, 0]
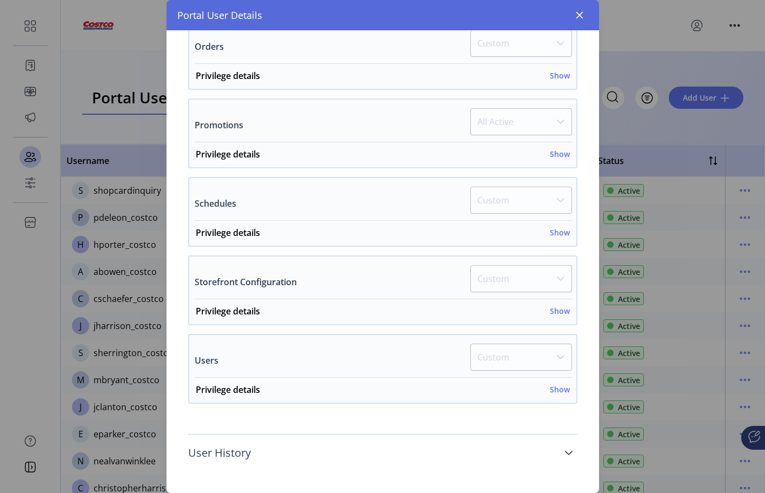
drag, startPoint x: 563, startPoint y: 450, endPoint x: 554, endPoint y: 449, distance: 9.2
click at [565, 450] on icon at bounding box center [569, 452] width 9 height 9
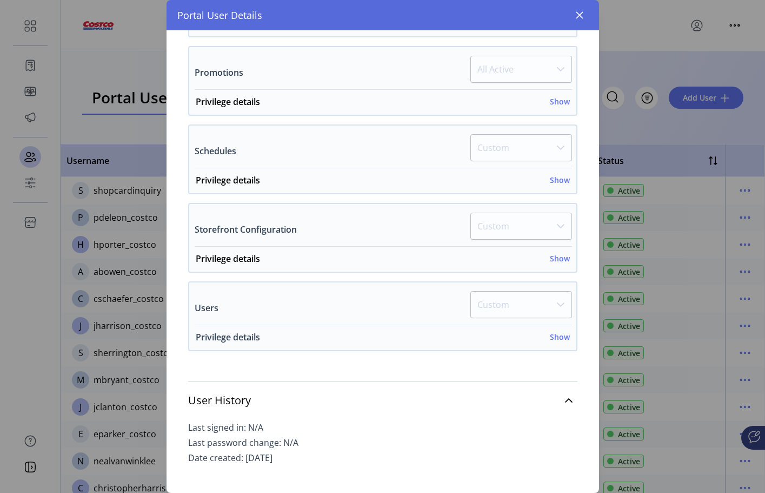
click at [554, 338] on h6 "Show" at bounding box center [560, 336] width 20 height 11
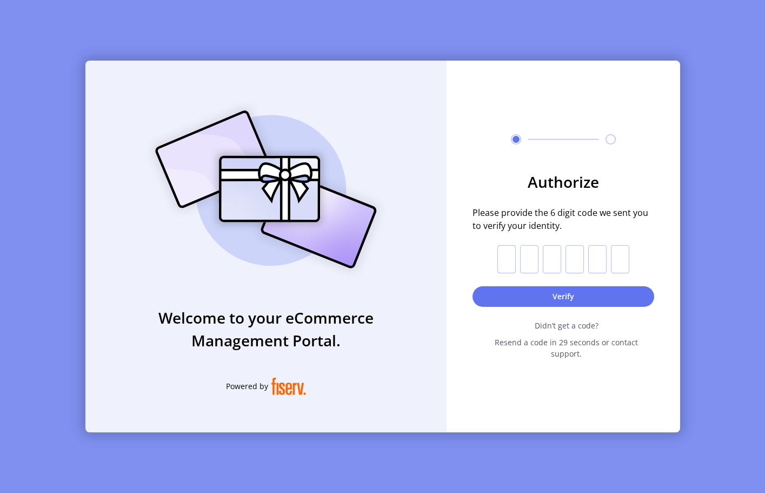
click at [508, 265] on input "text" at bounding box center [506, 259] width 18 height 28
paste input "*"
type input "*"
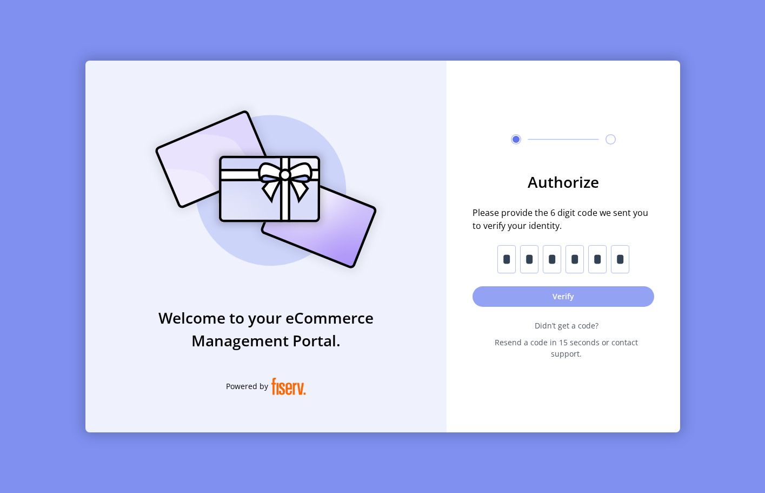
click at [561, 302] on button "Verify" at bounding box center [564, 296] width 182 height 21
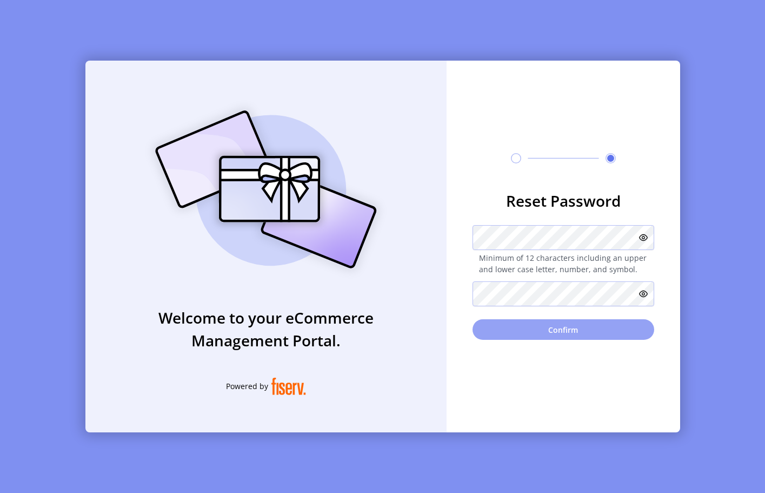
click at [554, 323] on button "Confirm" at bounding box center [564, 329] width 182 height 21
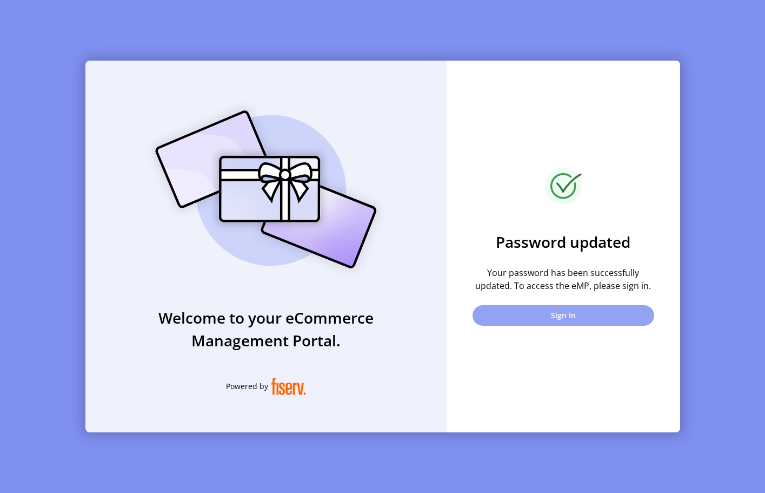
click at [558, 316] on button "Sign In" at bounding box center [564, 315] width 182 height 21
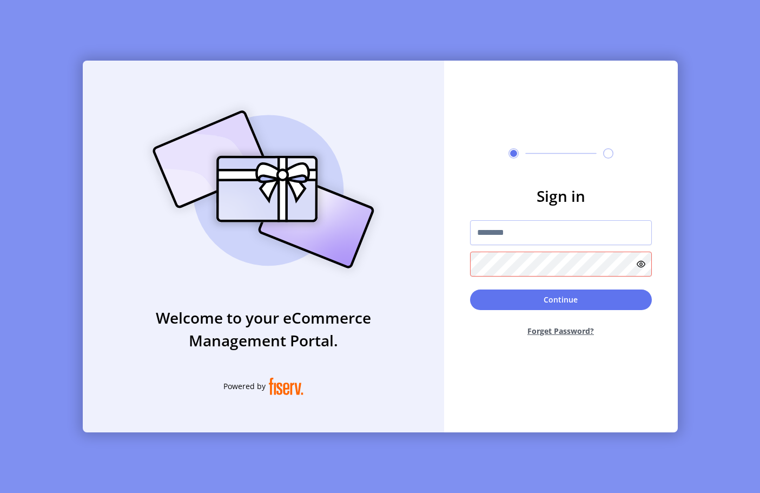
click at [643, 260] on icon at bounding box center [640, 264] width 9 height 9
click at [535, 227] on input "text" at bounding box center [561, 232] width 182 height 25
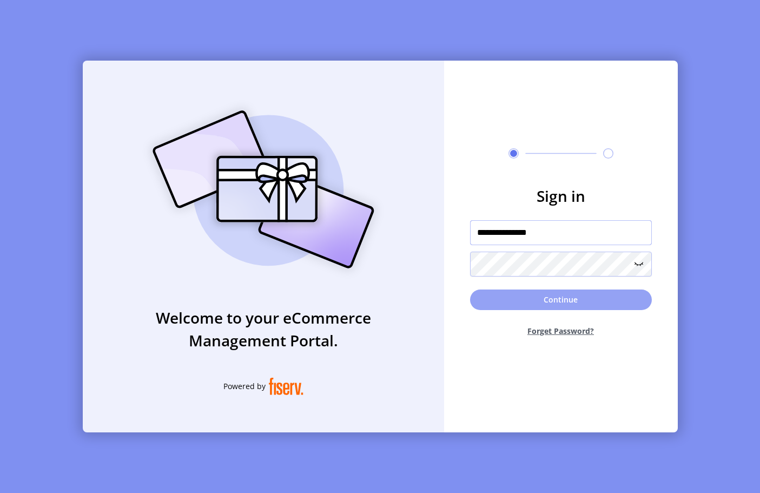
type input "**********"
click at [518, 300] on button "Continue" at bounding box center [561, 299] width 182 height 21
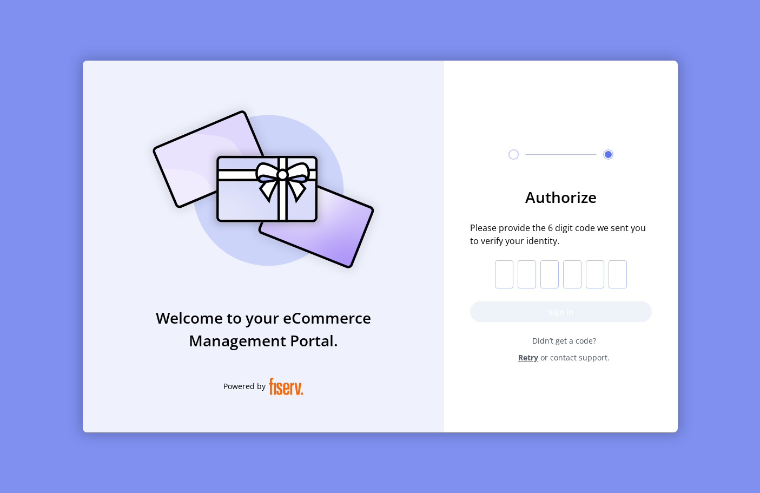
click at [500, 270] on input "text" at bounding box center [504, 274] width 18 height 28
paste input "*"
type input "*"
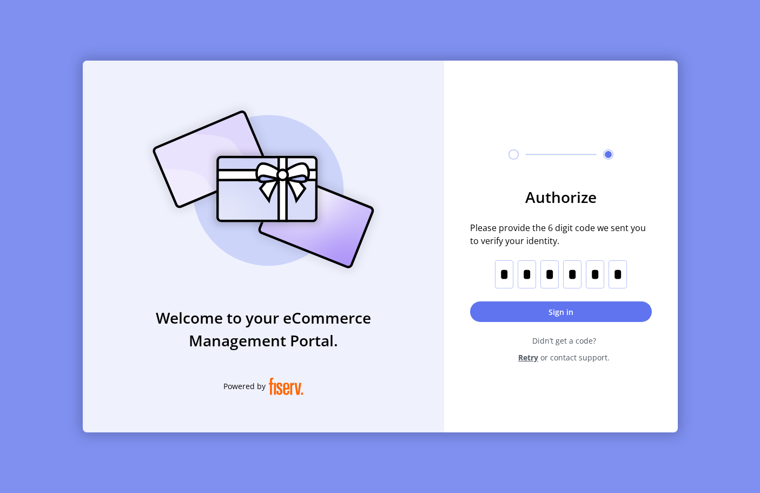
click at [515, 308] on button "Sign in" at bounding box center [561, 311] width 182 height 21
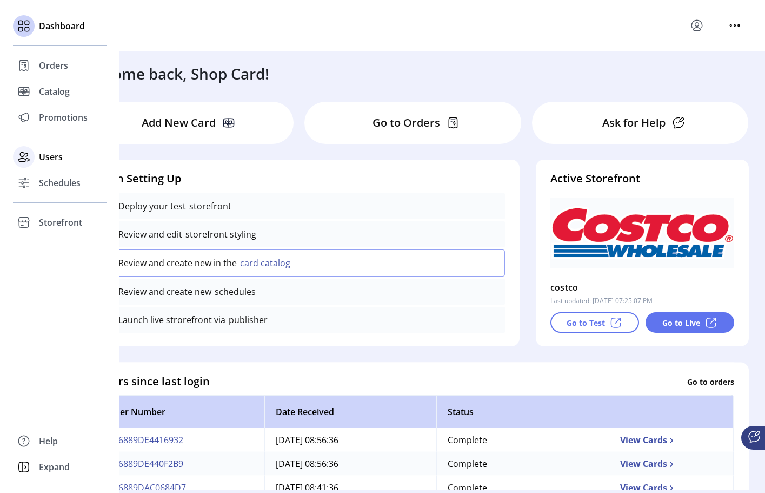
click at [38, 160] on div "Users" at bounding box center [60, 157] width 94 height 26
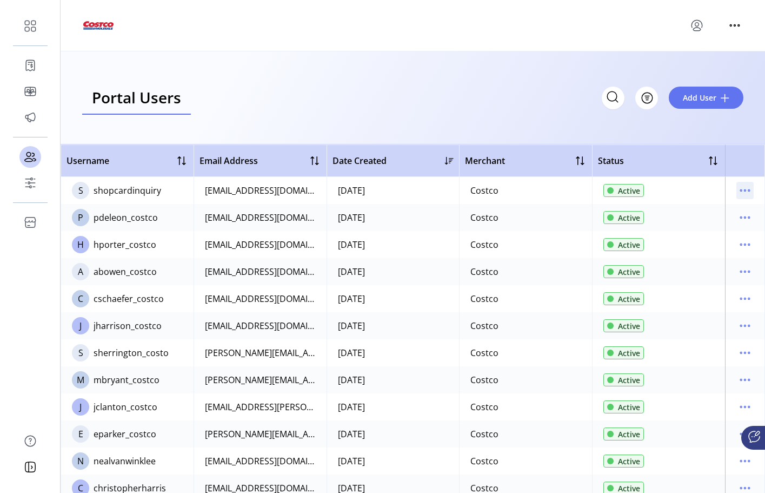
click at [741, 192] on icon "menu" at bounding box center [744, 190] width 17 height 17
click at [742, 127] on div "Portal Users Storefront Users Filter Add User" at bounding box center [413, 97] width 705 height 93
click at [744, 217] on icon "menu" at bounding box center [744, 217] width 17 height 17
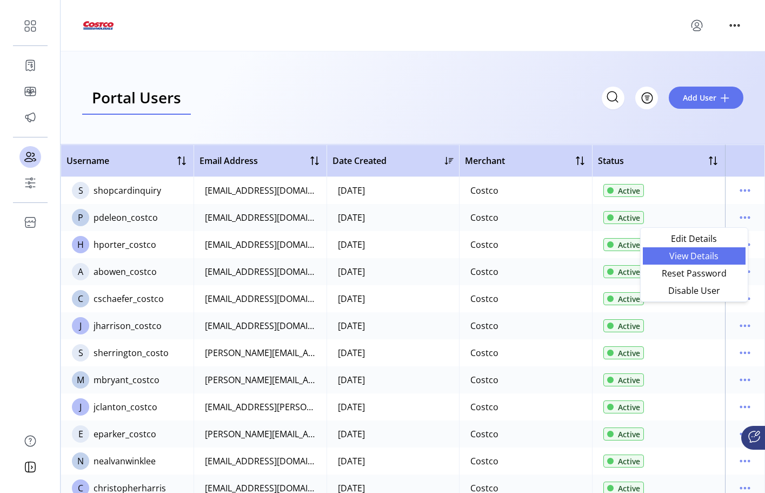
click at [695, 254] on span "View Details" at bounding box center [694, 255] width 90 height 9
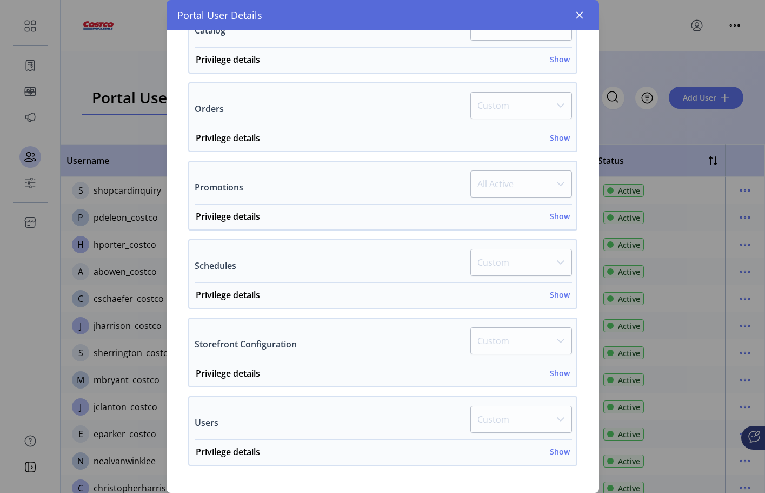
scroll to position [387, 0]
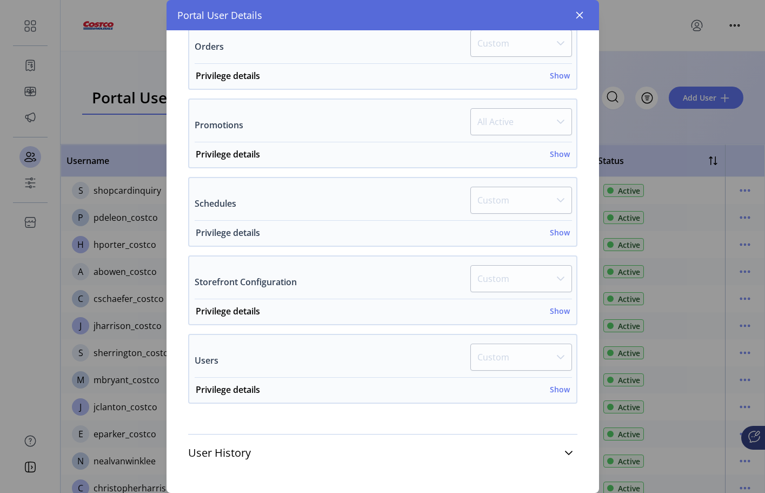
click at [556, 231] on h6 "Show" at bounding box center [560, 232] width 20 height 11
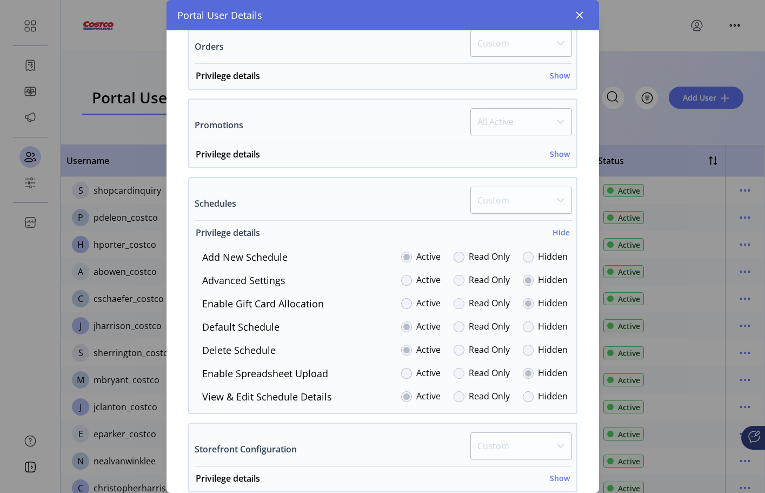
click at [556, 231] on h6 "Hide" at bounding box center [561, 232] width 17 height 11
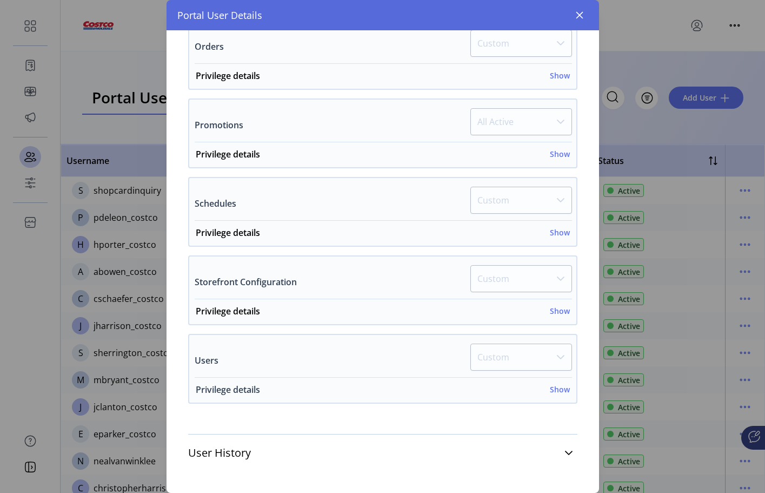
click at [559, 387] on h6 "Show" at bounding box center [560, 388] width 20 height 11
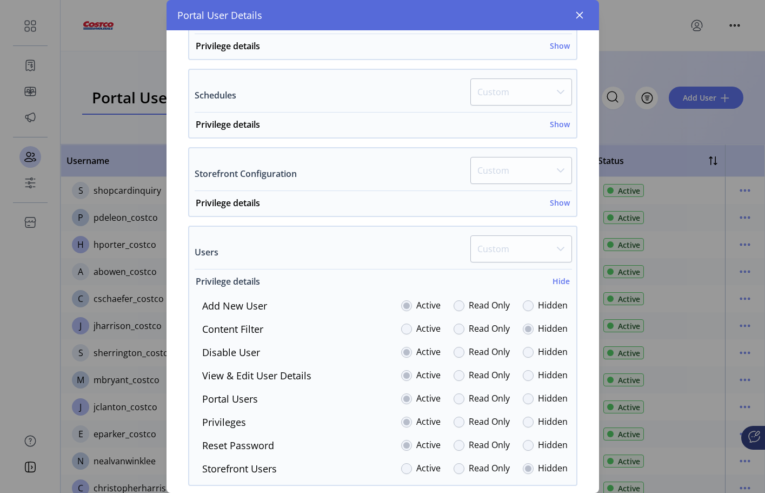
scroll to position [577, 0]
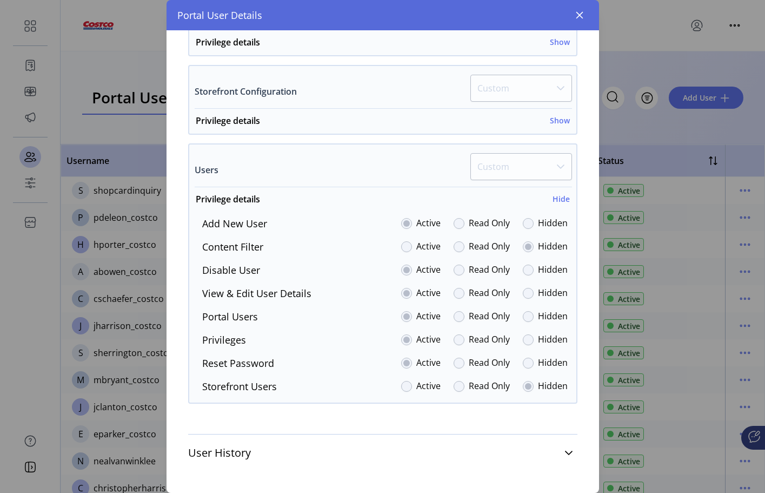
click at [454, 387] on div at bounding box center [459, 386] width 11 height 11
click at [402, 386] on div at bounding box center [406, 386] width 11 height 11
click at [579, 14] on icon "button" at bounding box center [579, 15] width 9 height 9
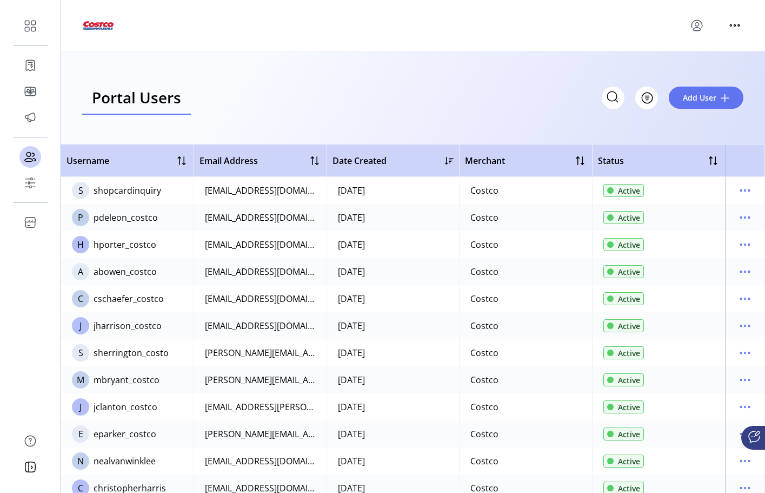
scroll to position [1226, 0]
click at [730, 29] on icon "menu" at bounding box center [734, 25] width 17 height 17
click at [698, 24] on icon "menu" at bounding box center [696, 25] width 17 height 17
click at [646, 69] on span "Sign Out" at bounding box center [658, 68] width 81 height 9
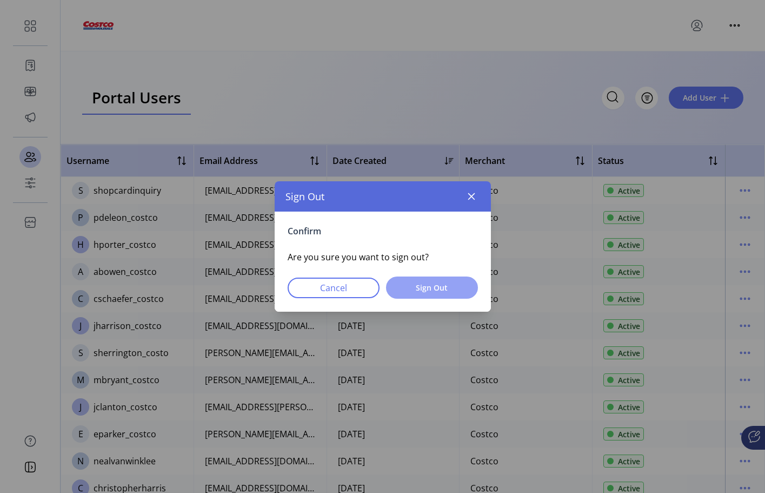
click at [427, 291] on span "Sign Out" at bounding box center [432, 287] width 64 height 11
